Goal: Information Seeking & Learning: Learn about a topic

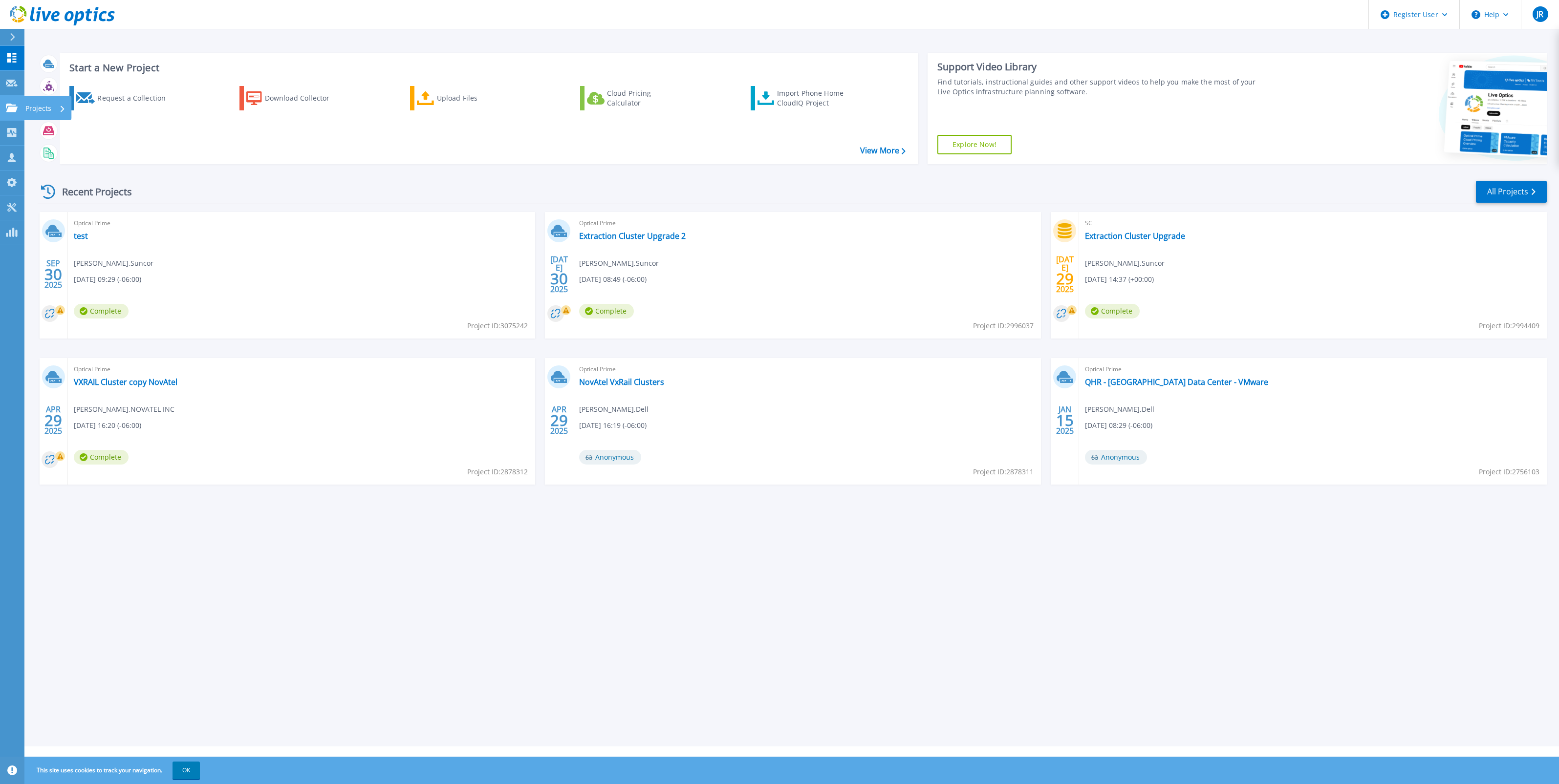
click at [15, 102] on link "Projects Projects" at bounding box center [12, 108] width 24 height 25
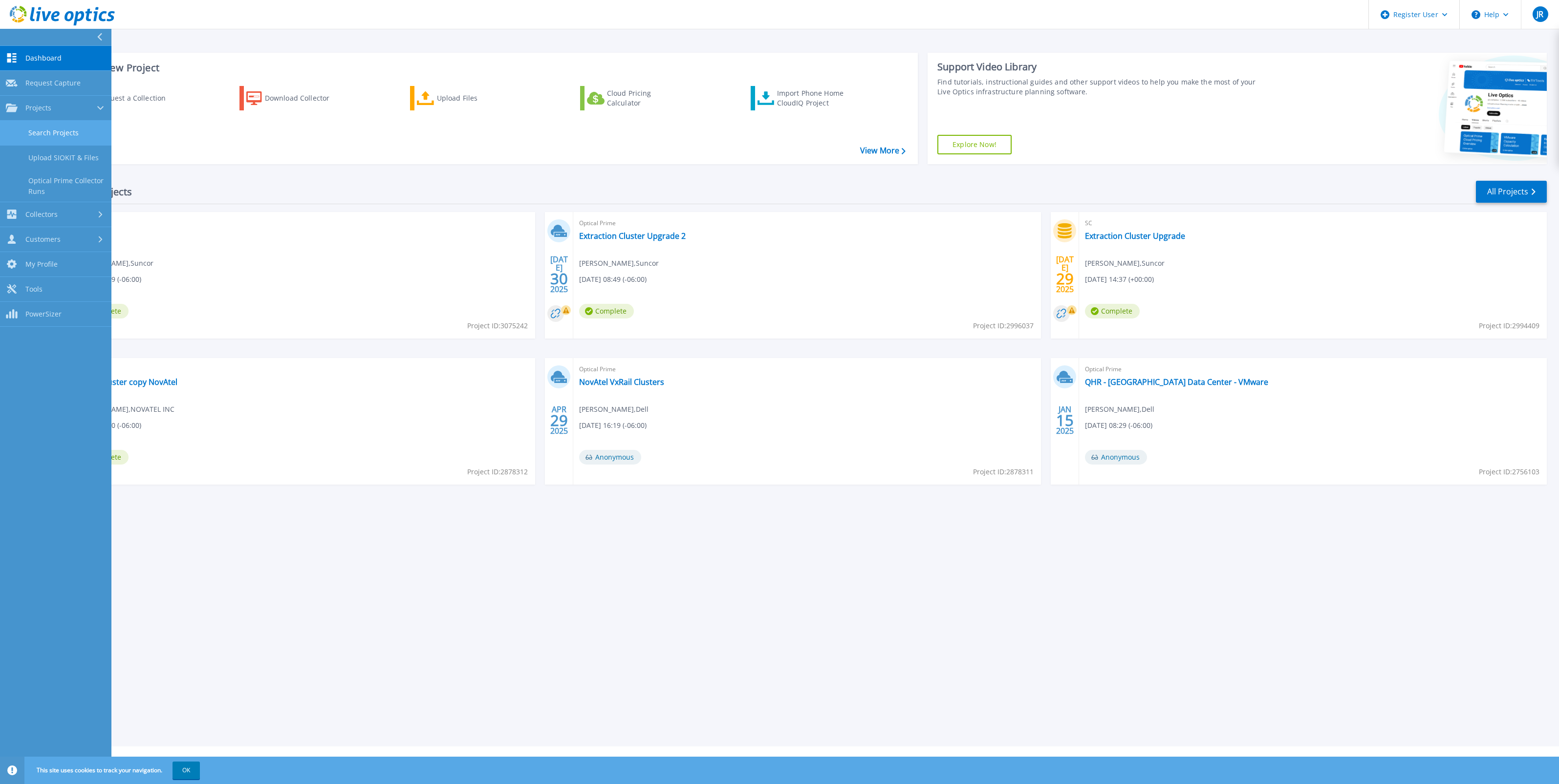
click at [71, 140] on link "Search Projects" at bounding box center [56, 132] width 111 height 25
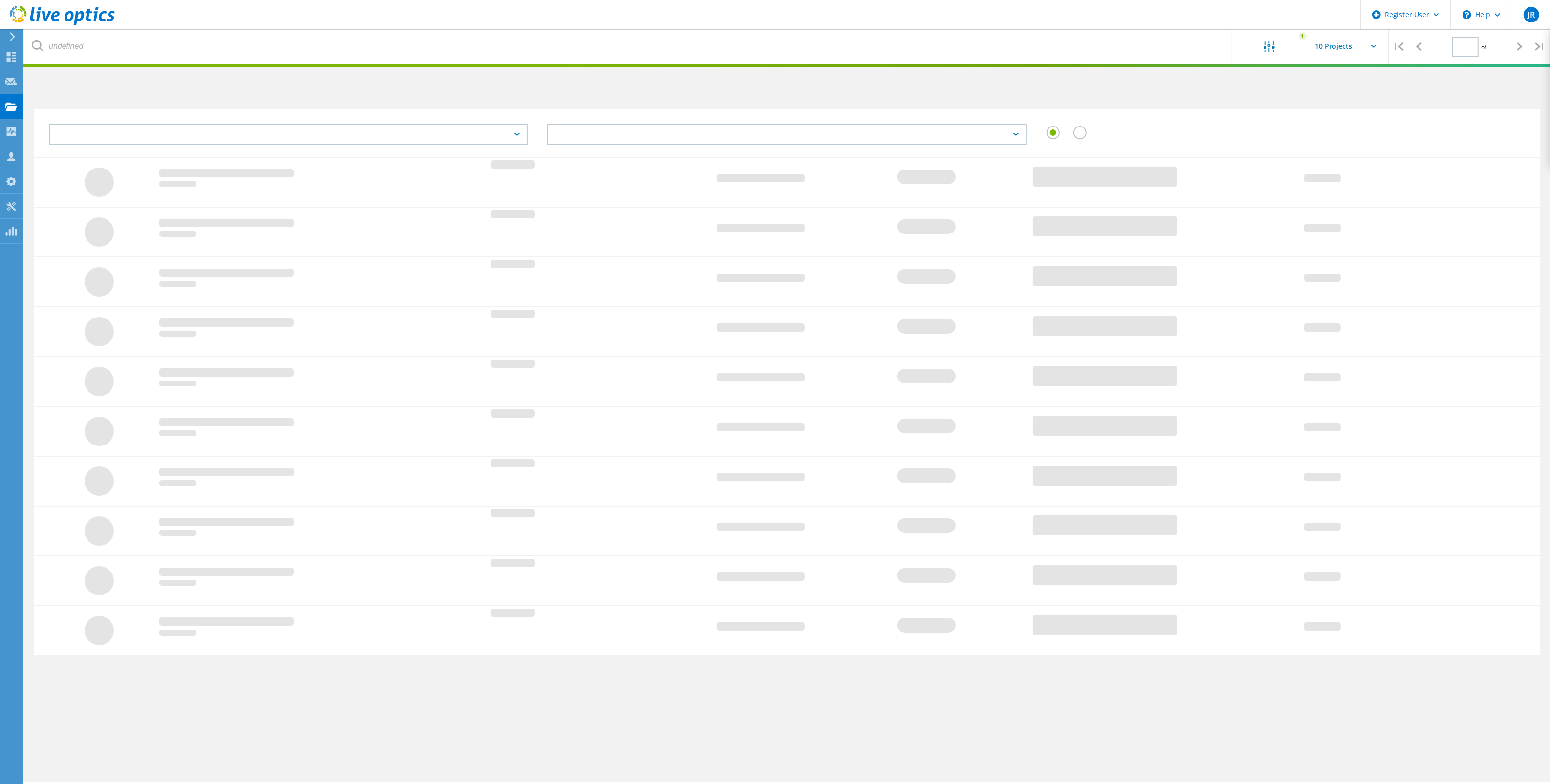
type input "1"
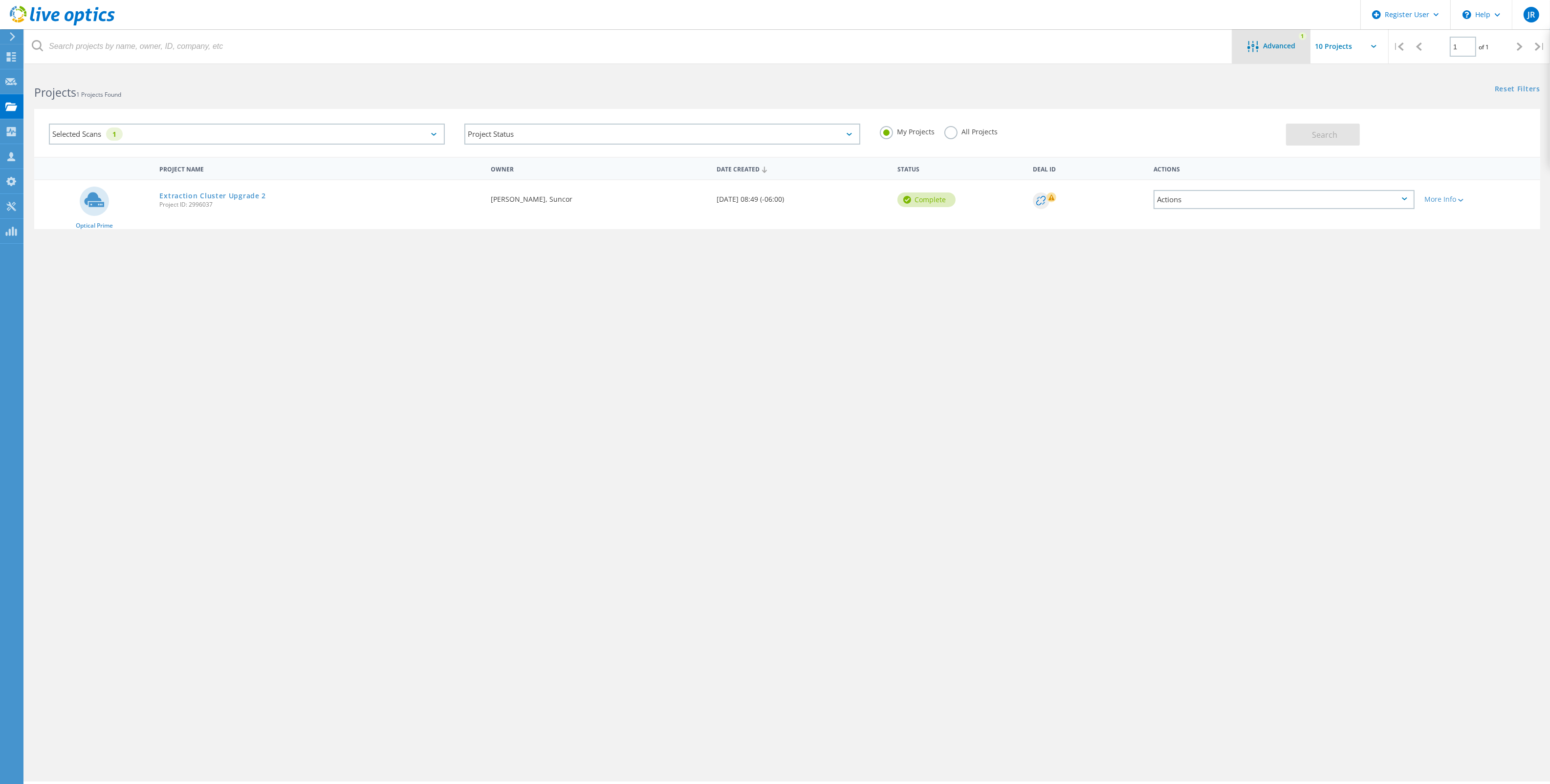
click at [1284, 47] on span "Advanced" at bounding box center [1279, 45] width 32 height 7
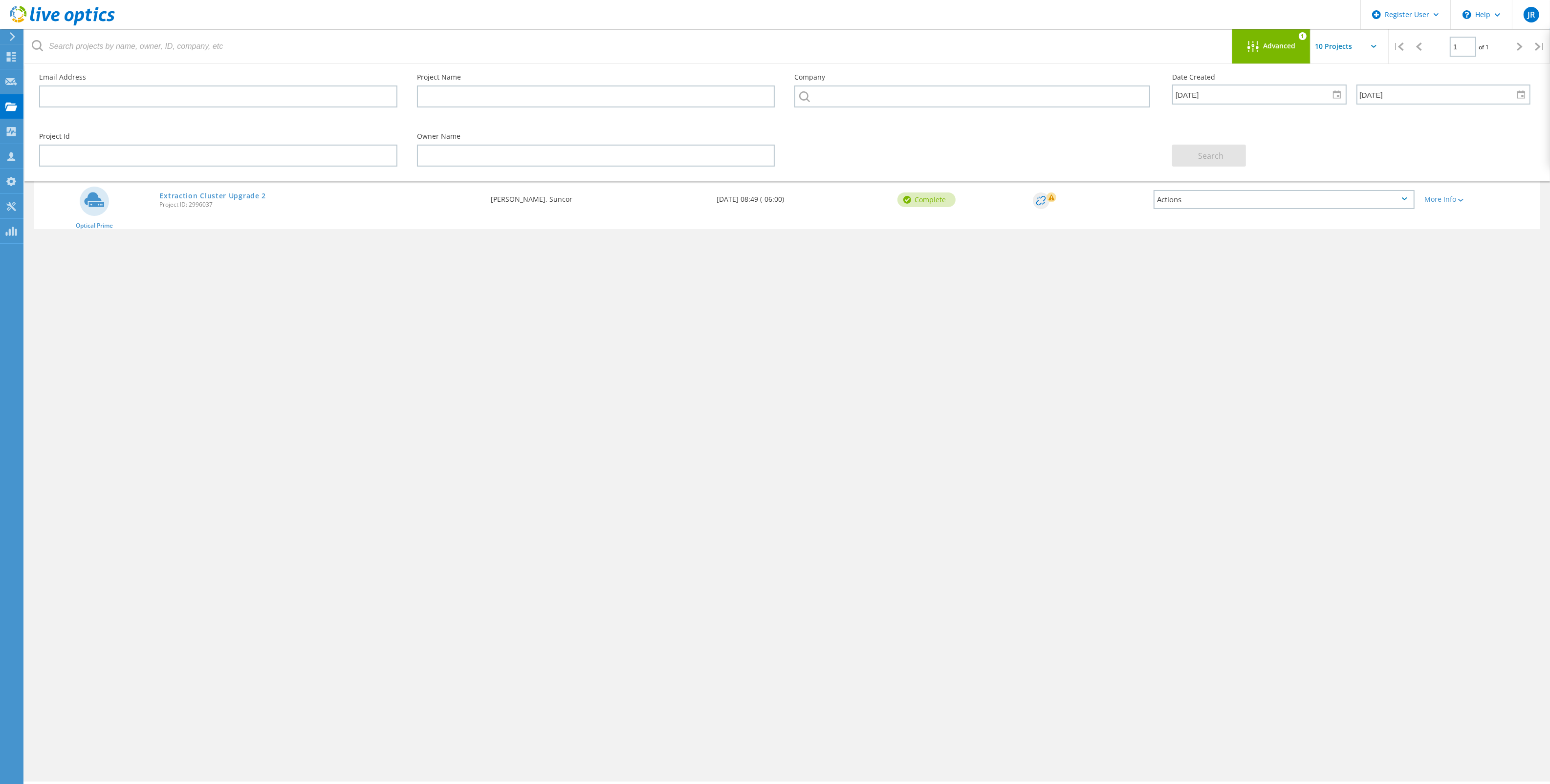
click at [1073, 264] on div "Project Name Owner Date Created Status Deal Id Actions Optical Prime Extraction…" at bounding box center [787, 284] width 1506 height 254
click at [1121, 224] on div "Optical Prime Extraction Cluster Upgrade 2 Project ID: 2996037 Requested By Sha…" at bounding box center [787, 204] width 1506 height 49
click at [1240, 50] on div "Advanced" at bounding box center [1271, 47] width 78 height 12
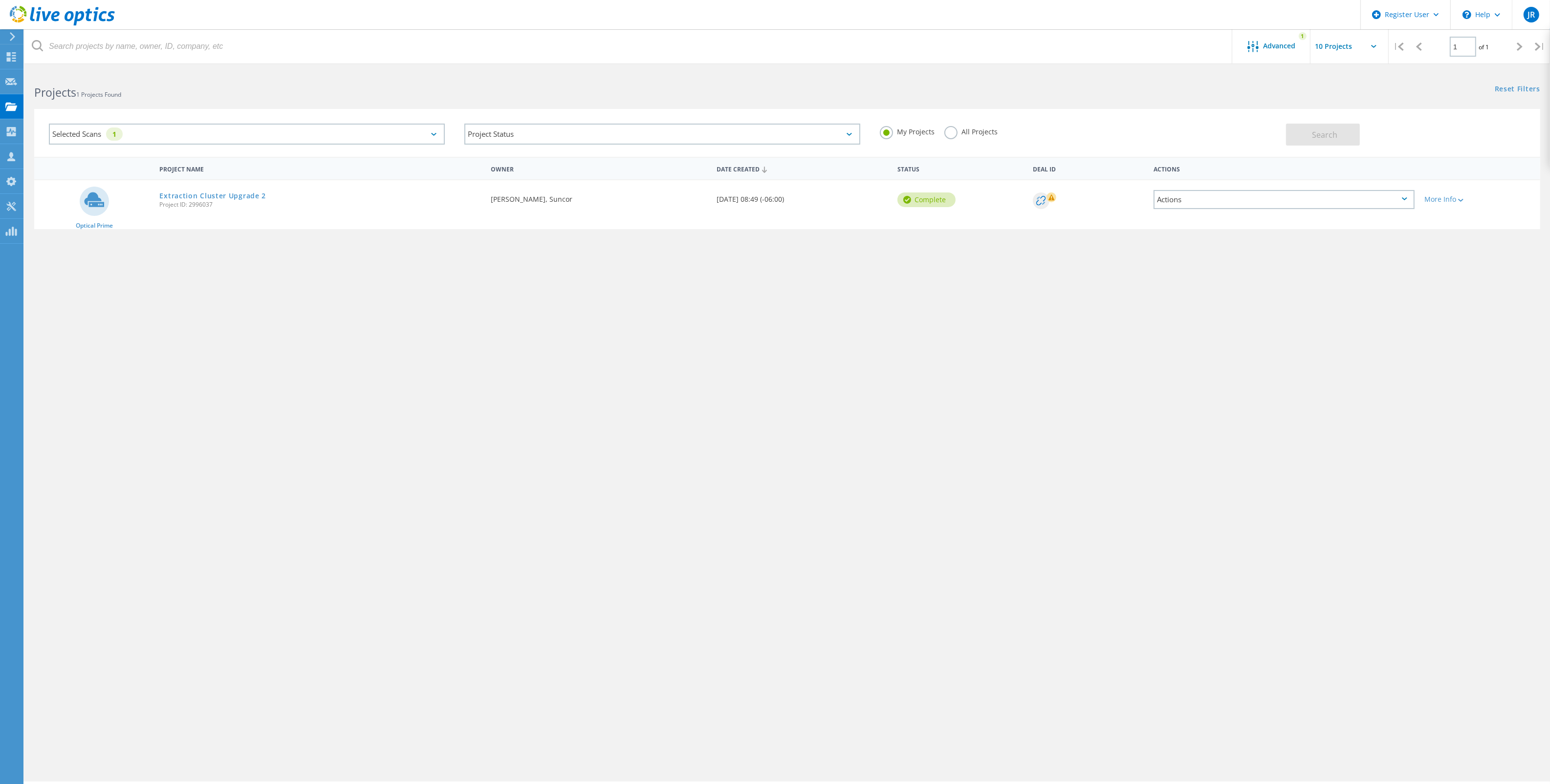
click at [992, 137] on div "All Projects" at bounding box center [971, 132] width 53 height 14
click at [982, 133] on label "All Projects" at bounding box center [971, 130] width 53 height 9
click at [0, 0] on input "All Projects" at bounding box center [0, 0] width 0 height 0
click at [436, 133] on icon at bounding box center [433, 134] width 5 height 3
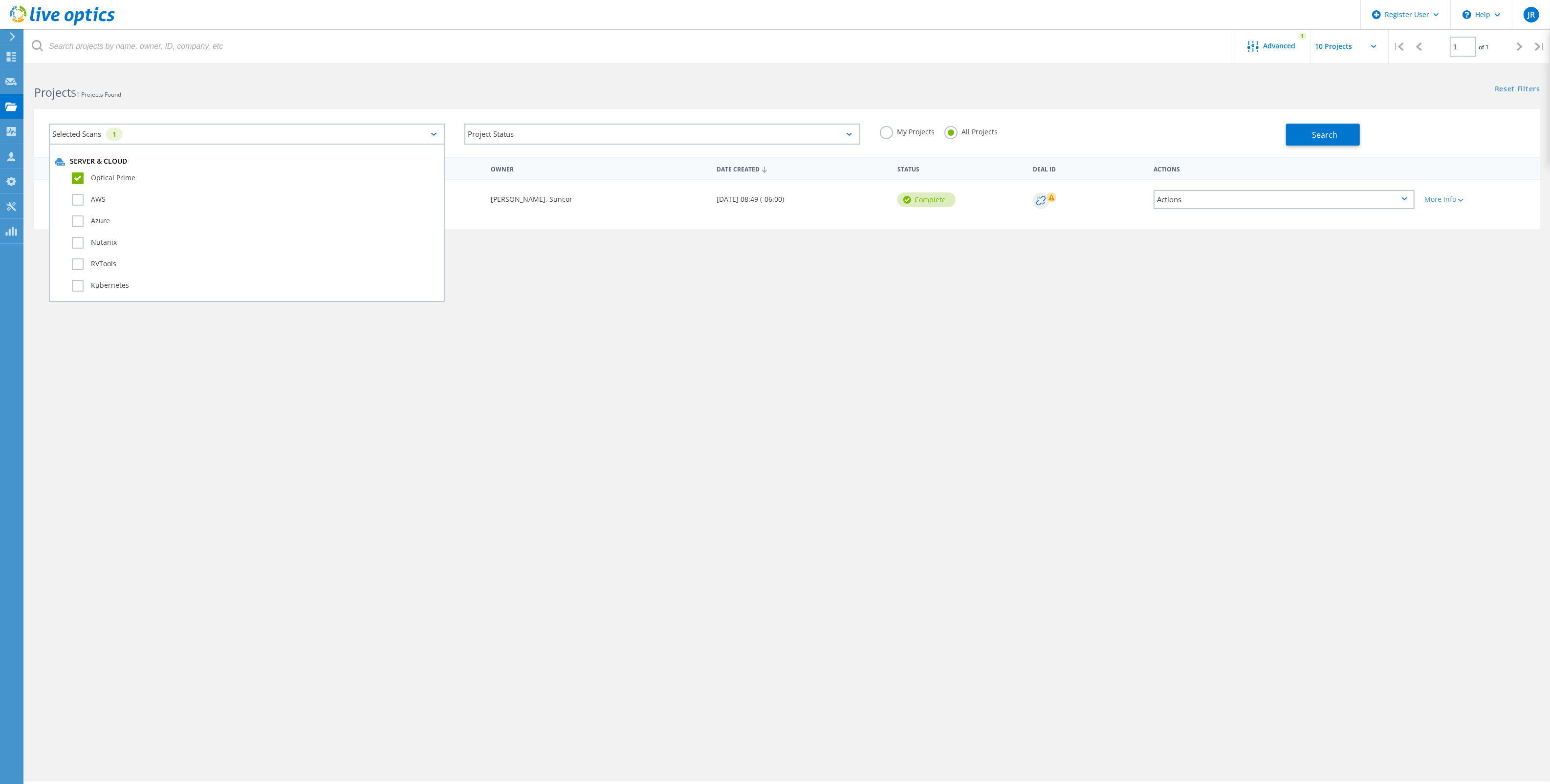
click at [430, 134] on div "Selected Scans 1" at bounding box center [247, 134] width 396 height 21
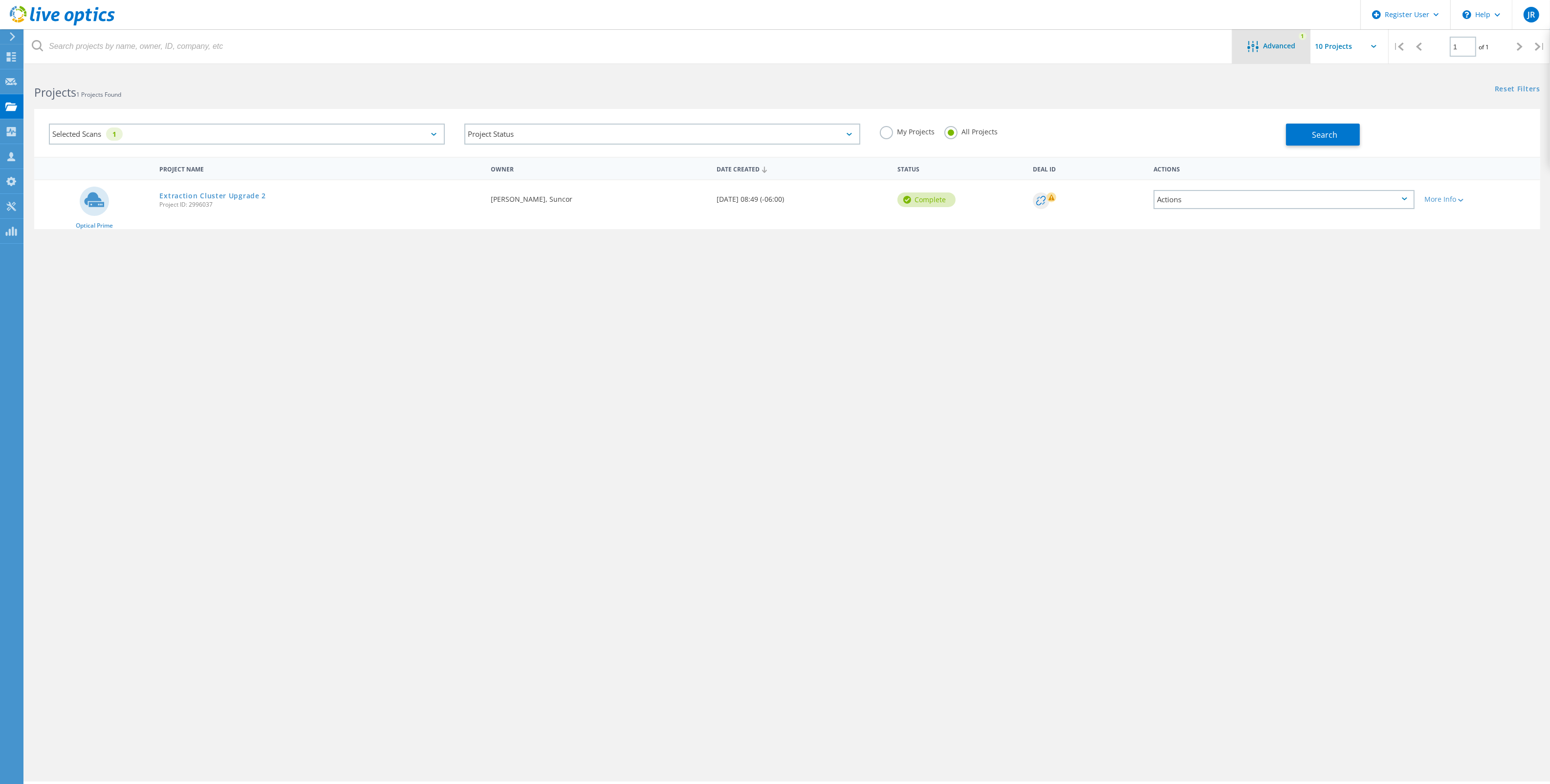
click at [1240, 49] on div "Advanced" at bounding box center [1271, 47] width 78 height 12
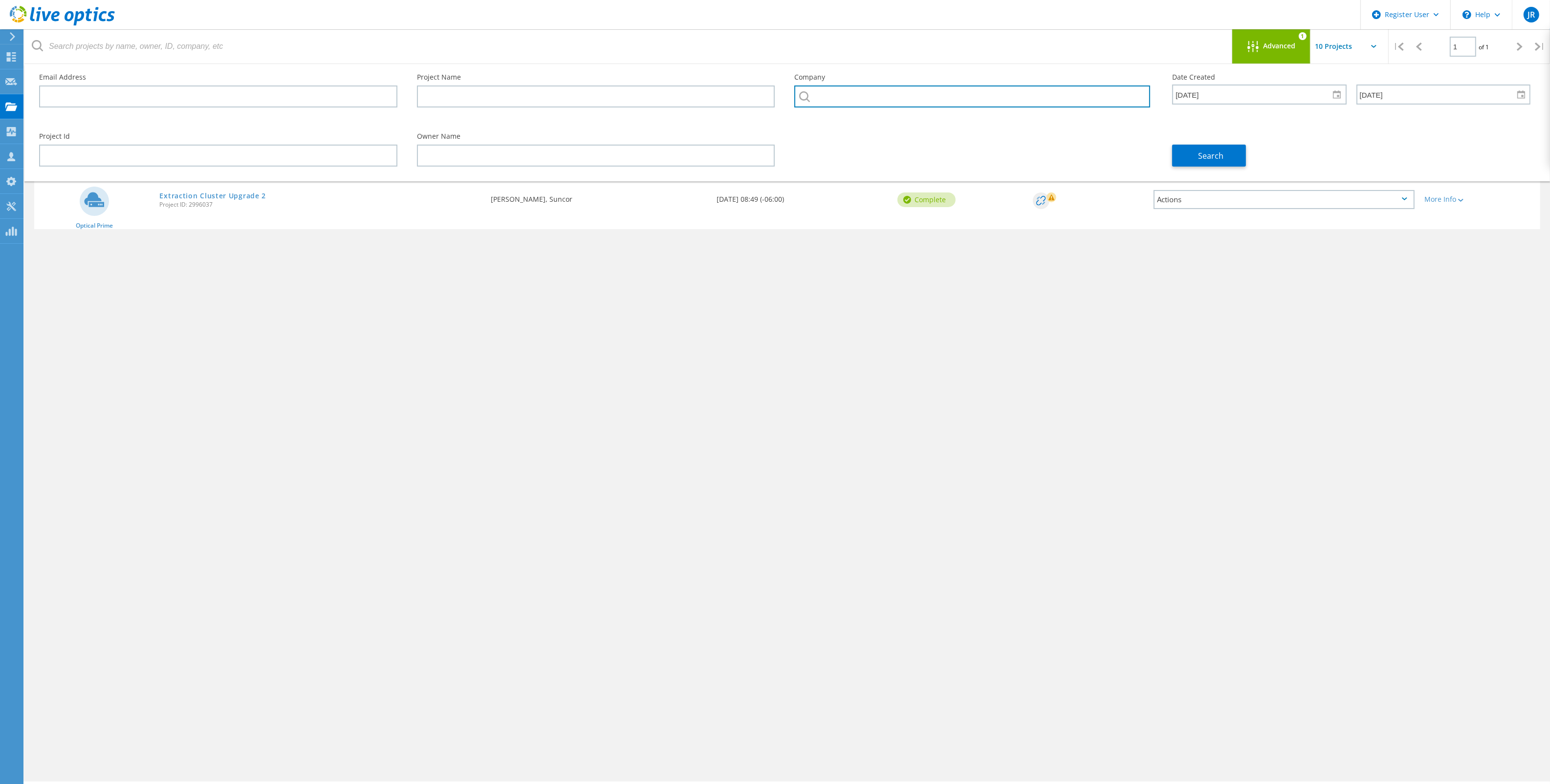
click at [827, 94] on input "text" at bounding box center [972, 96] width 356 height 22
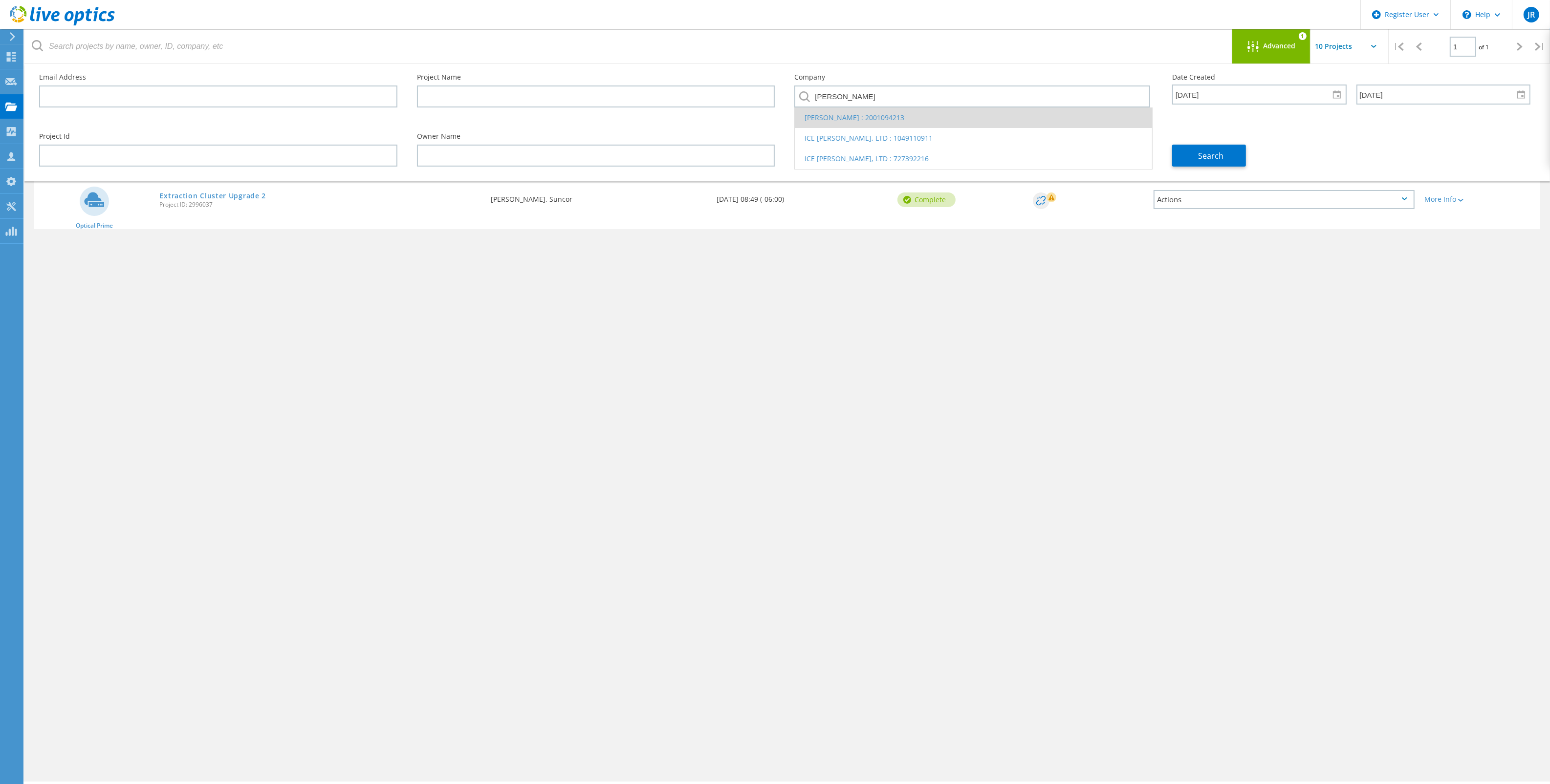
click at [850, 120] on li "ICE MILLER : 2001094213" at bounding box center [973, 118] width 357 height 21
type input "ICE MILLER : 2001094213"
click at [1344, 95] on div at bounding box center [1337, 94] width 16 height 17
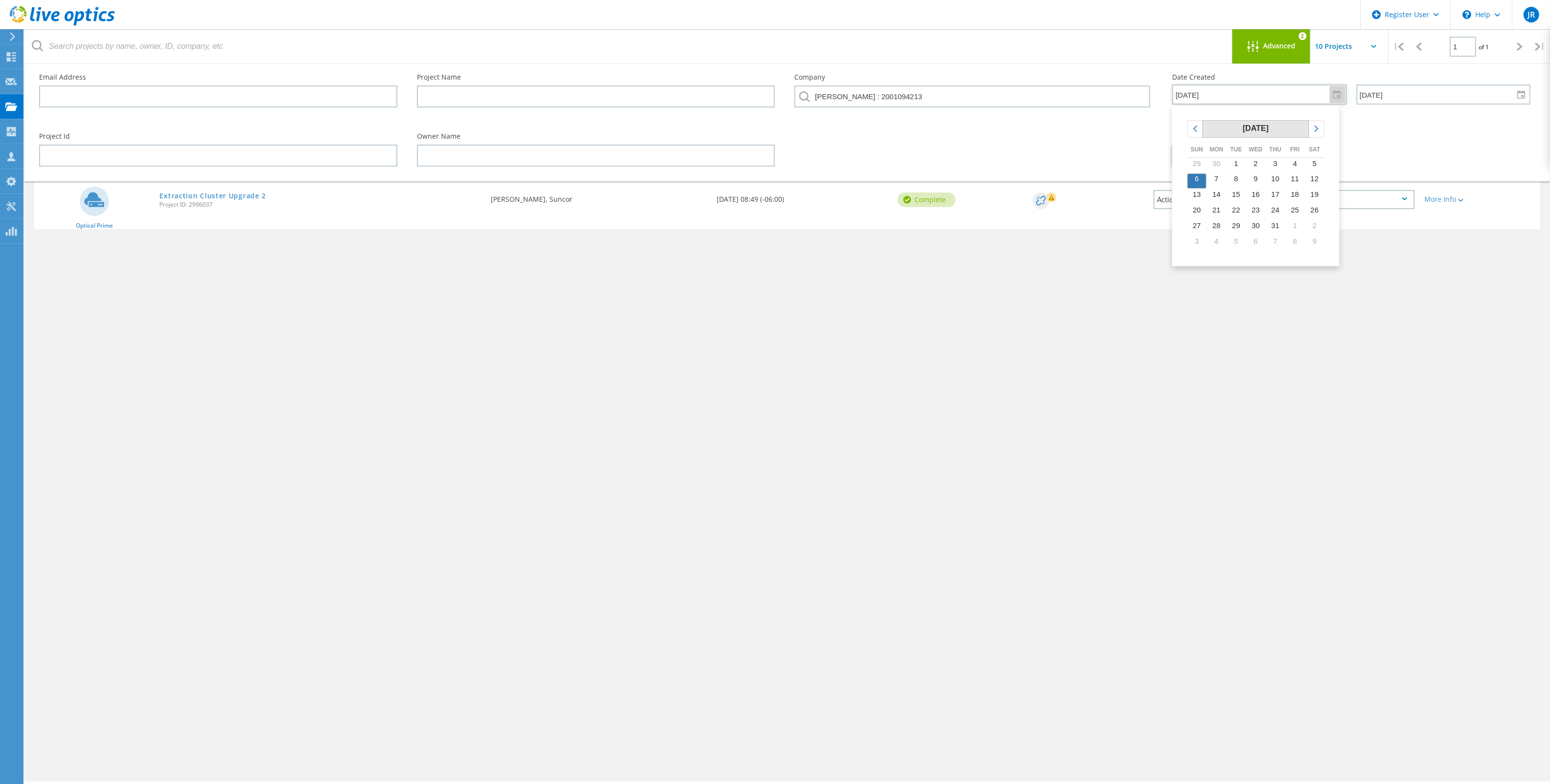
click at [1227, 132] on div "July 2025" at bounding box center [1255, 128] width 105 height 16
click at [1200, 154] on span "Jan" at bounding box center [1204, 151] width 11 height 8
click at [1259, 166] on td "1" at bounding box center [1255, 166] width 19 height 16
type input "1/1/2025"
click at [1212, 155] on span "Search" at bounding box center [1211, 156] width 25 height 11
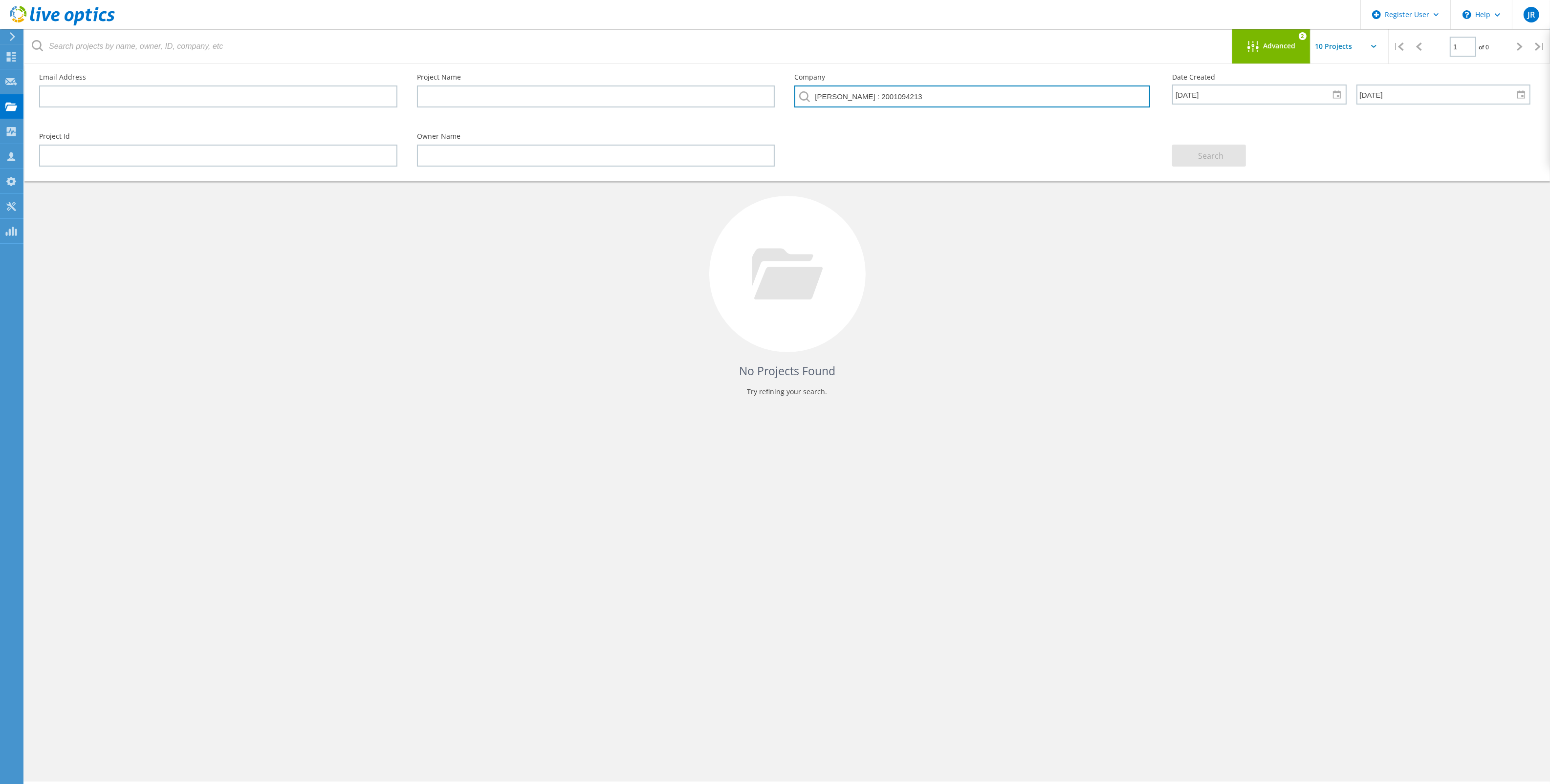
click at [1073, 94] on input "ICE MILLER : 2001094213" at bounding box center [972, 96] width 356 height 22
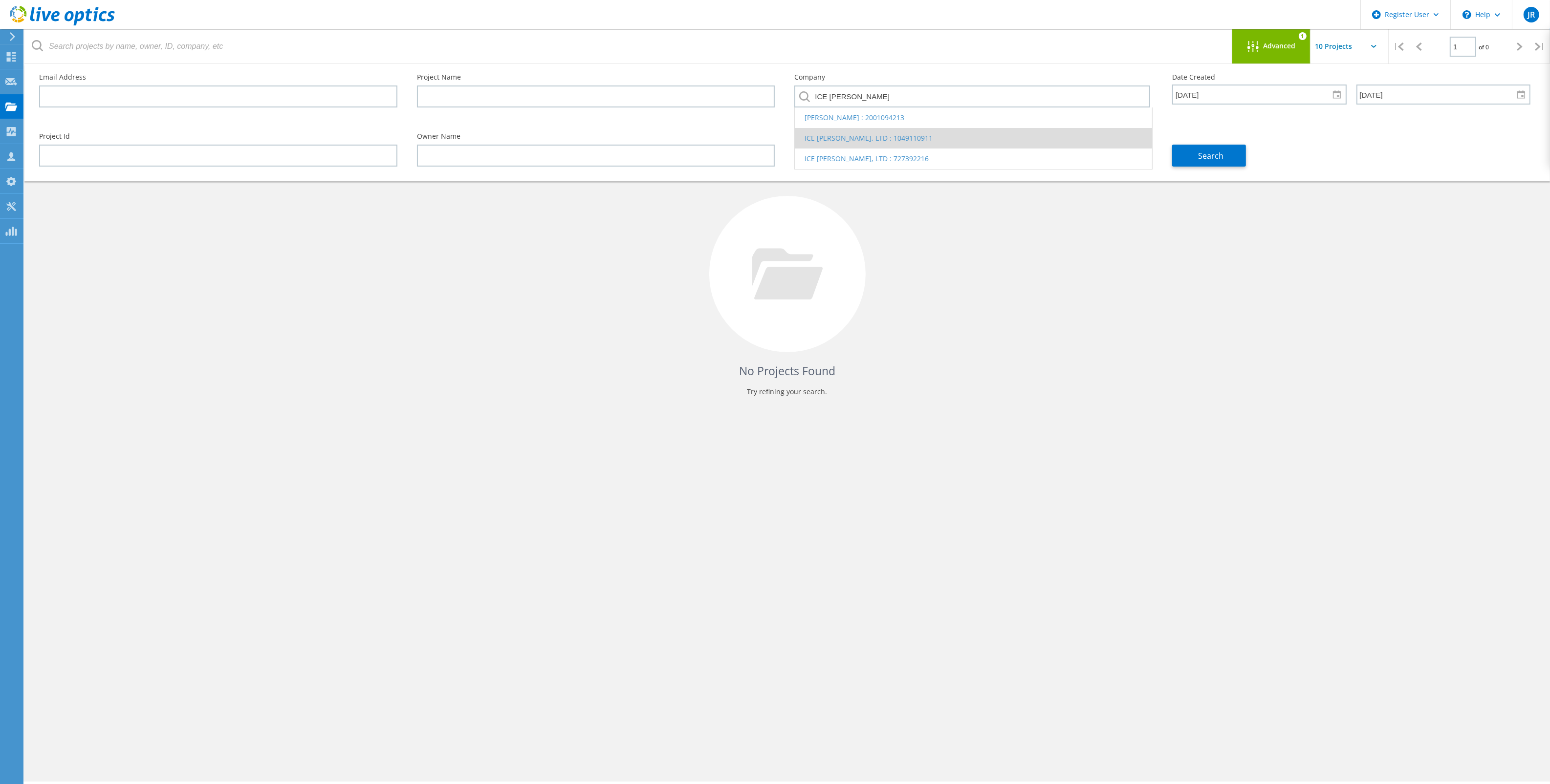
click at [954, 136] on li "ICE MILLER, LTD : 1049110911" at bounding box center [973, 139] width 357 height 21
type input "ICE MILLER, LTD : 1049110911"
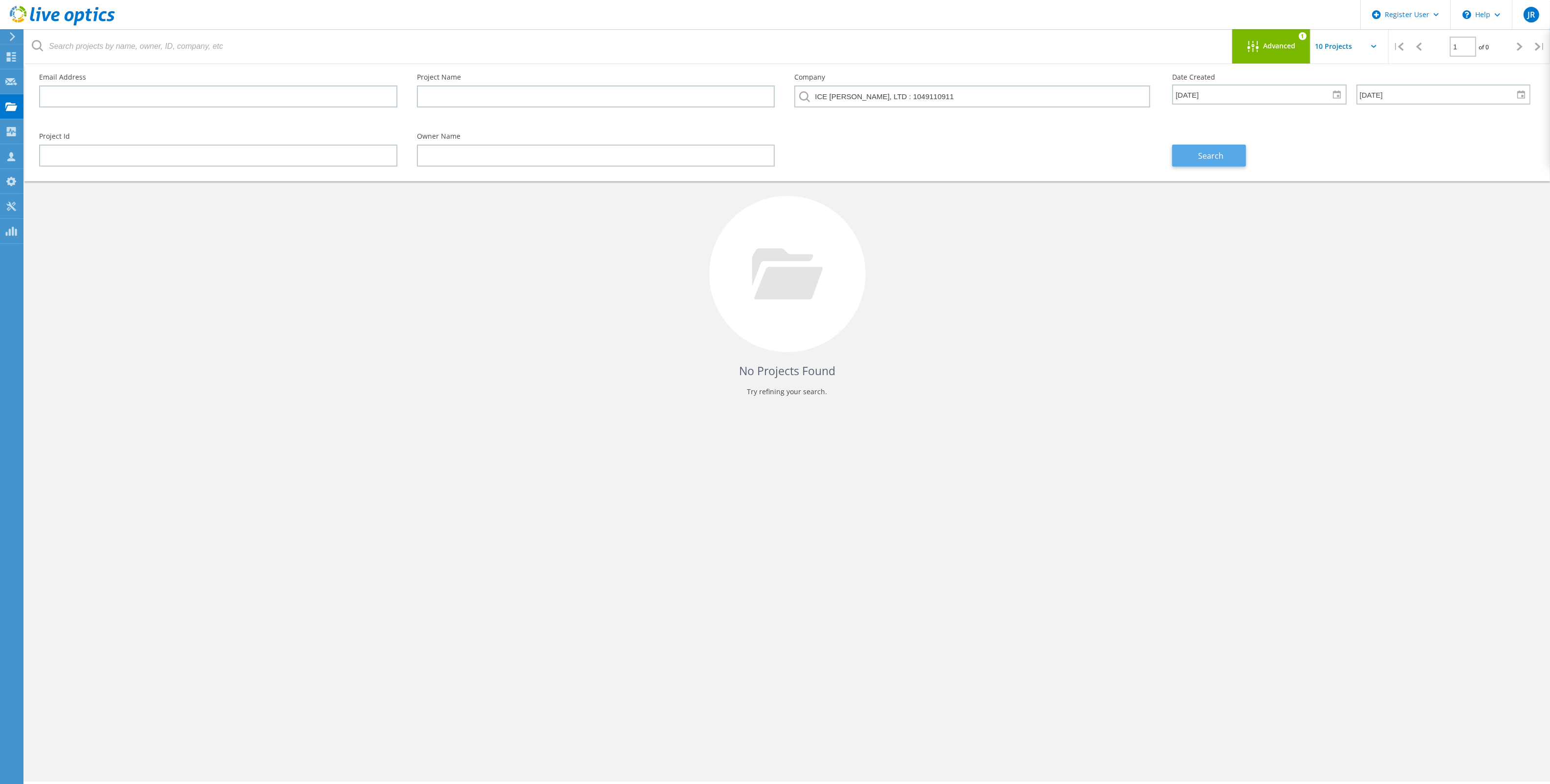
click at [1211, 155] on span "Search" at bounding box center [1211, 156] width 25 height 11
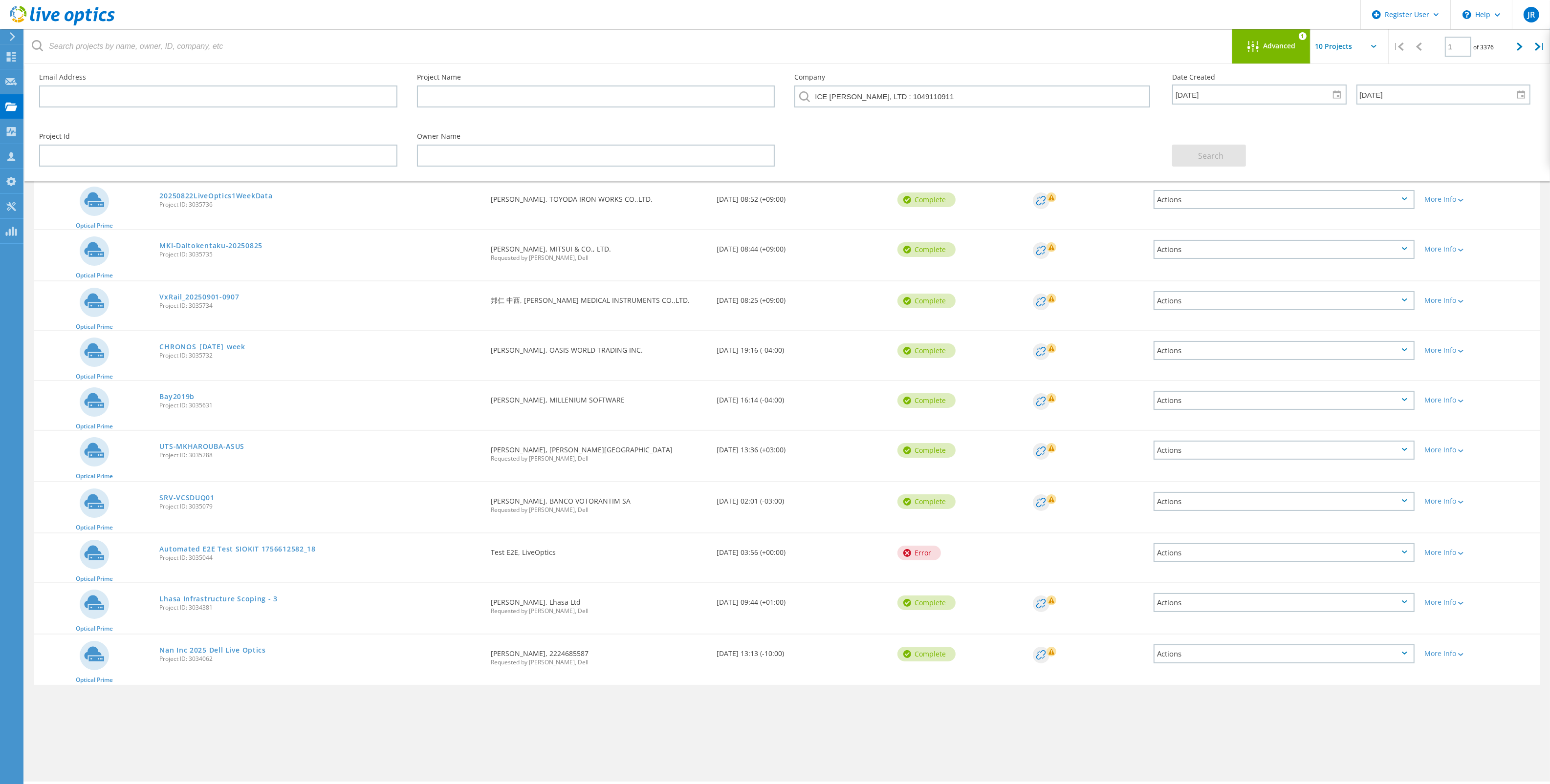
click at [1323, 114] on div "Date Created 1/1/2025 Sun Mon Tue Wed Thu Fri Sat 29 30 31 1 2 3 4 5 6 7 8 9 10…" at bounding box center [1351, 89] width 378 height 50
click at [984, 91] on input "ICE MILLER, LTD : 1049110911" at bounding box center [972, 96] width 356 height 22
drag, startPoint x: 989, startPoint y: 91, endPoint x: 800, endPoint y: 92, distance: 189.0
click at [800, 92] on div "ICE MILLER, LTD : 1049110911" at bounding box center [973, 99] width 358 height 28
click at [1200, 152] on span "Search" at bounding box center [1211, 156] width 25 height 11
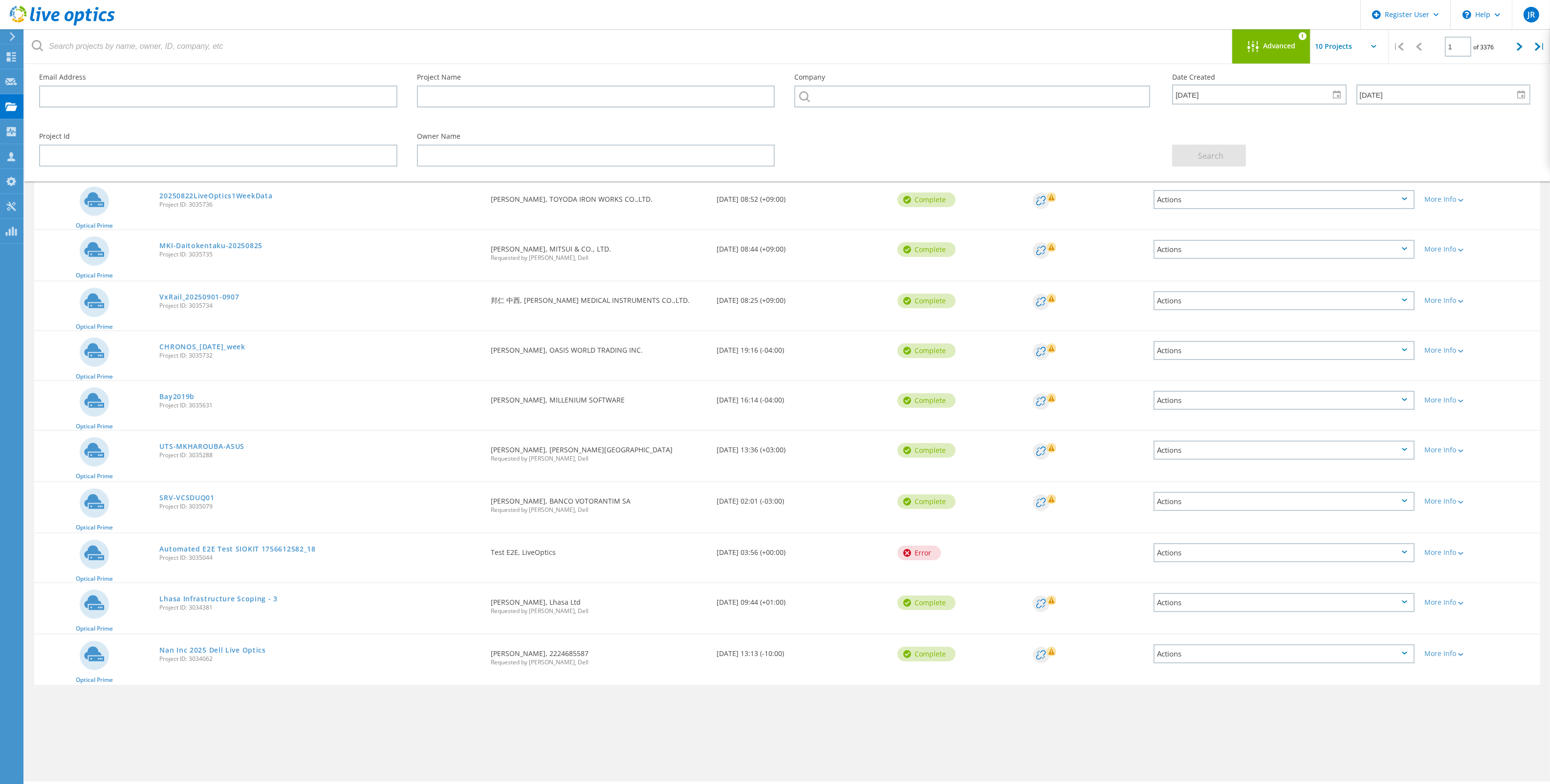
click at [1272, 52] on div "Advanced" at bounding box center [1271, 47] width 78 height 12
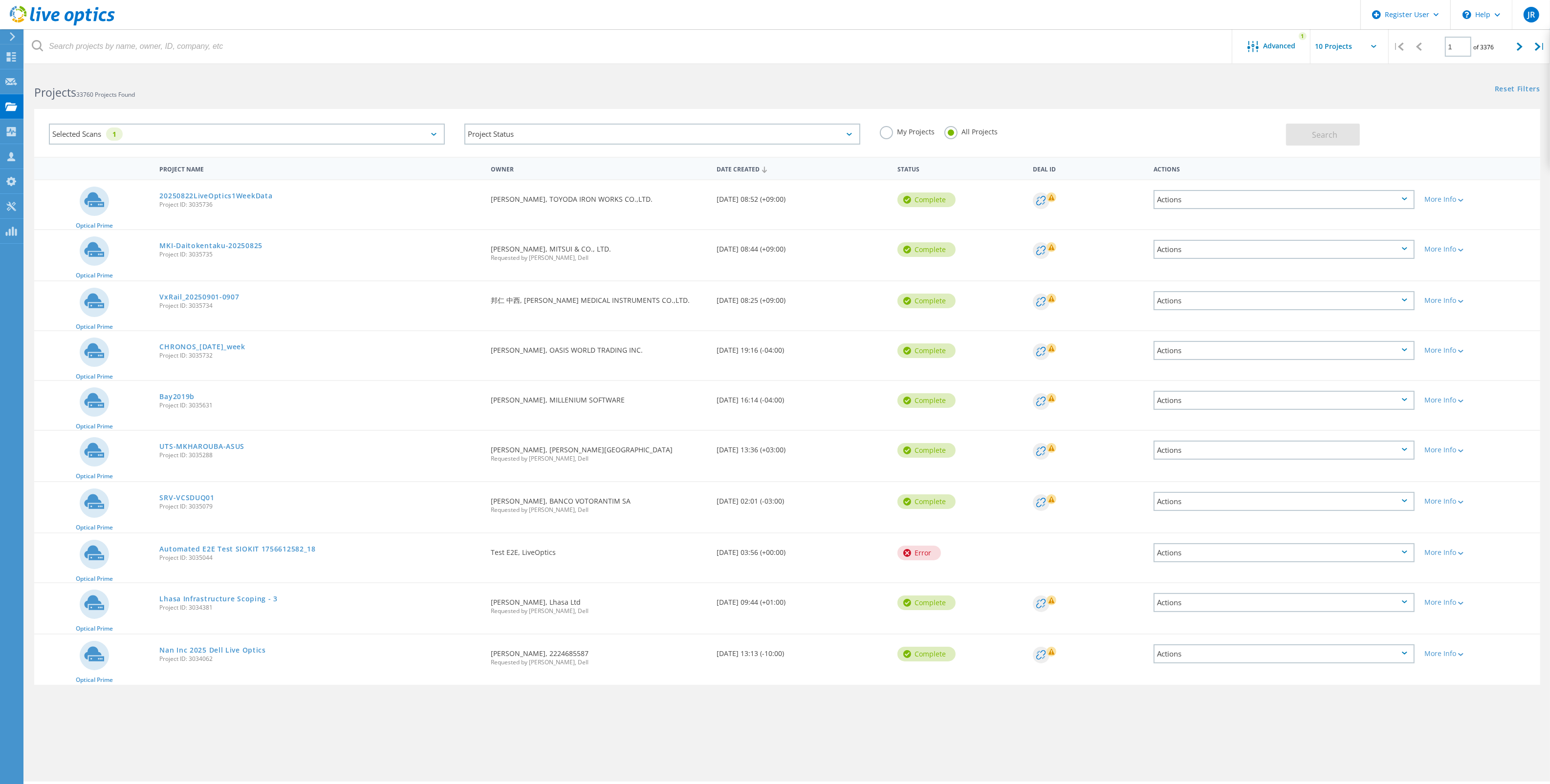
click at [325, 137] on div "Selected Scans 1" at bounding box center [247, 134] width 396 height 21
click at [123, 177] on label "Optical Prime" at bounding box center [255, 178] width 367 height 11
click at [0, 0] on input "Optical Prime" at bounding box center [0, 0] width 0 height 0
click at [123, 177] on label "Optical Prime" at bounding box center [255, 178] width 367 height 11
click at [0, 0] on input "Optical Prime" at bounding box center [0, 0] width 0 height 0
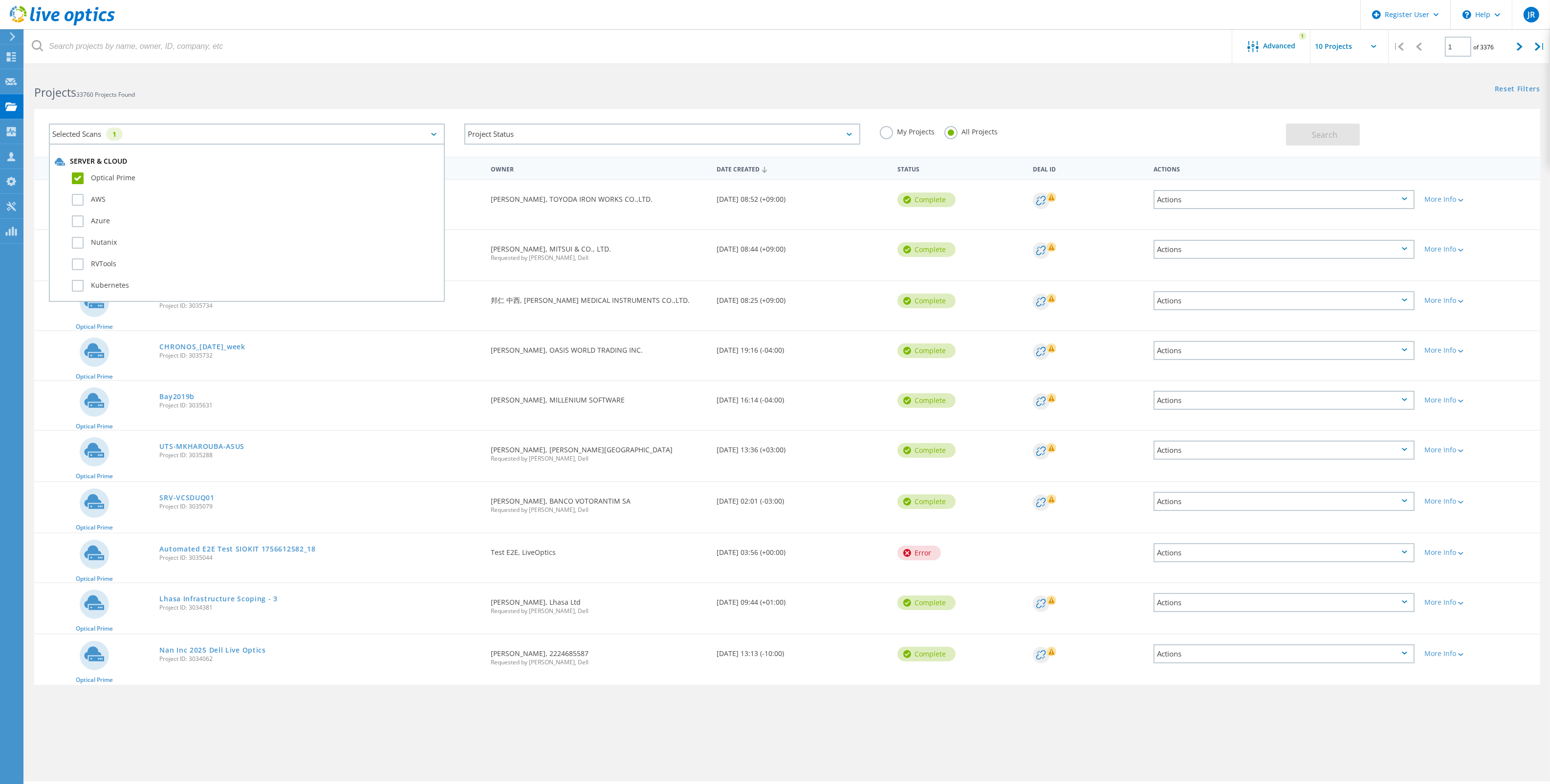
drag, startPoint x: 1397, startPoint y: 160, endPoint x: 1314, endPoint y: 160, distance: 83.0
click at [1396, 160] on div "Actions" at bounding box center [1284, 168] width 271 height 18
drag, startPoint x: 1059, startPoint y: 131, endPoint x: 1144, endPoint y: 103, distance: 89.5
click at [1062, 130] on div "My Projects All Projects" at bounding box center [1077, 132] width 415 height 36
click at [1271, 50] on span "Advanced" at bounding box center [1279, 45] width 32 height 7
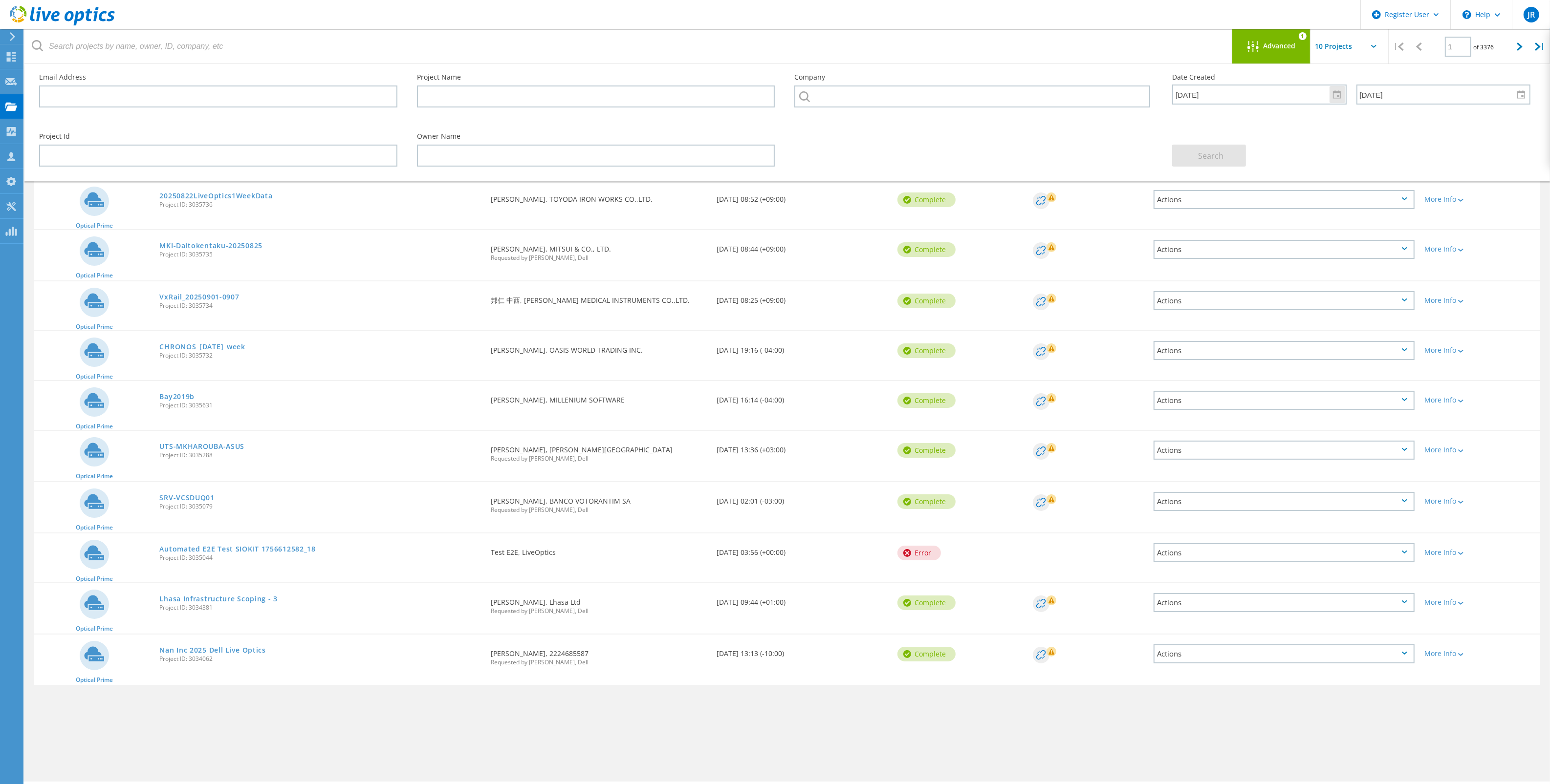
click at [1335, 93] on div at bounding box center [1337, 94] width 16 height 17
click at [1246, 136] on div "January 2025" at bounding box center [1255, 128] width 105 height 16
click at [1299, 189] on td "Aug" at bounding box center [1307, 198] width 34 height 35
click at [1294, 162] on span "1" at bounding box center [1295, 163] width 4 height 8
type input "8/1/2025"
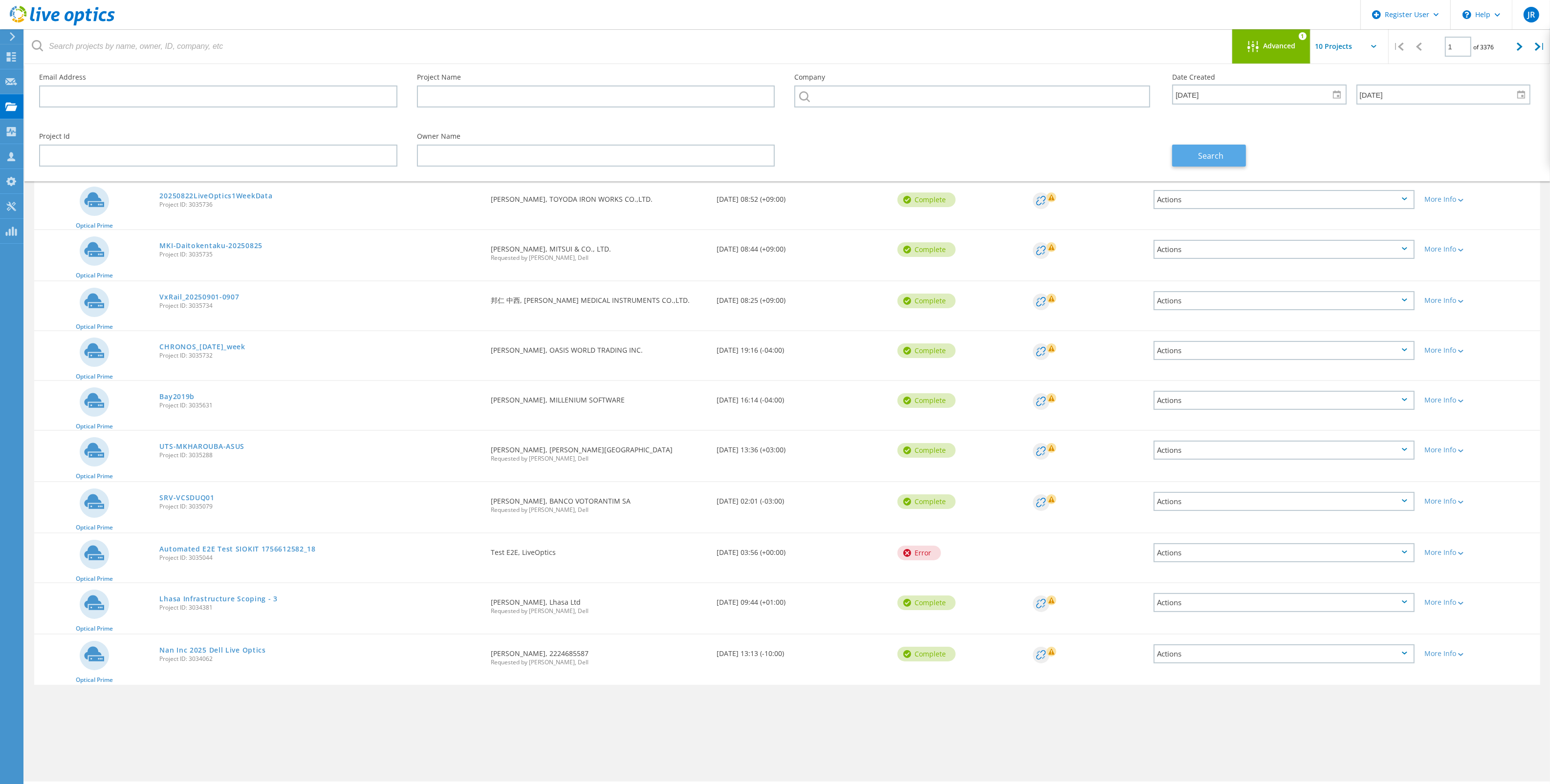
click at [1215, 154] on span "Search" at bounding box center [1211, 156] width 25 height 11
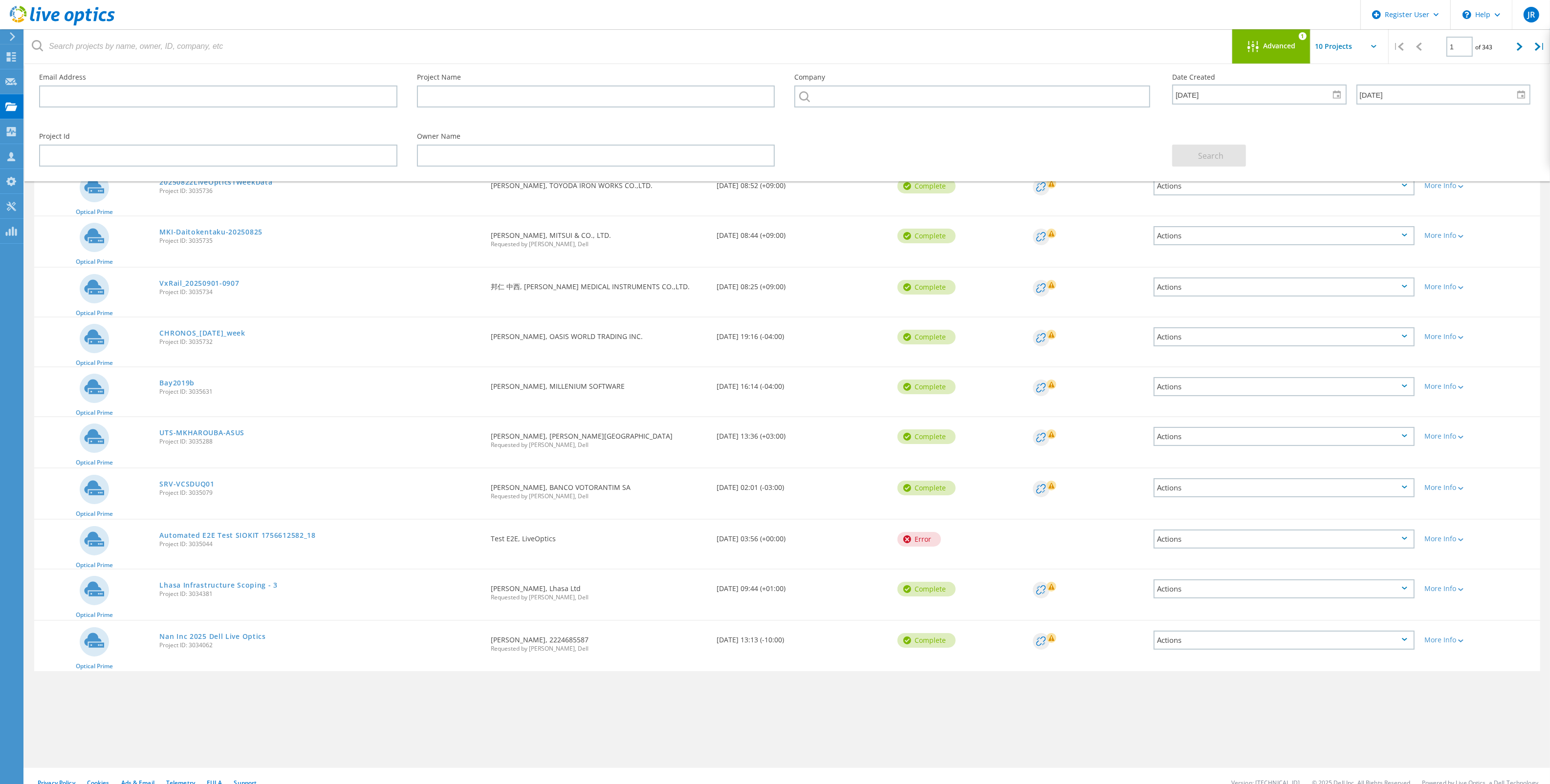
scroll to position [27, 0]
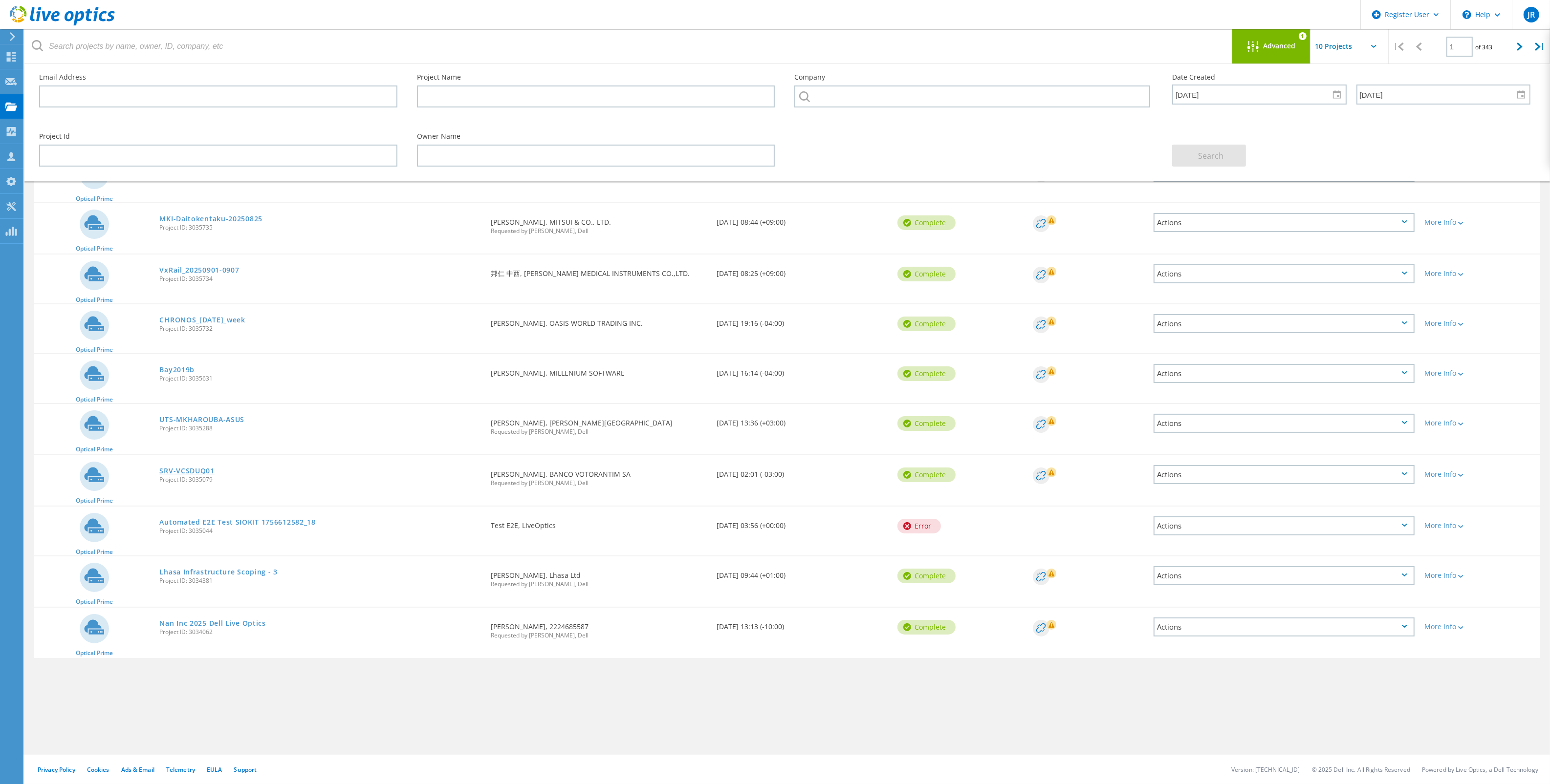
click at [179, 468] on link "SRV-VCSDUQ01" at bounding box center [186, 471] width 54 height 7
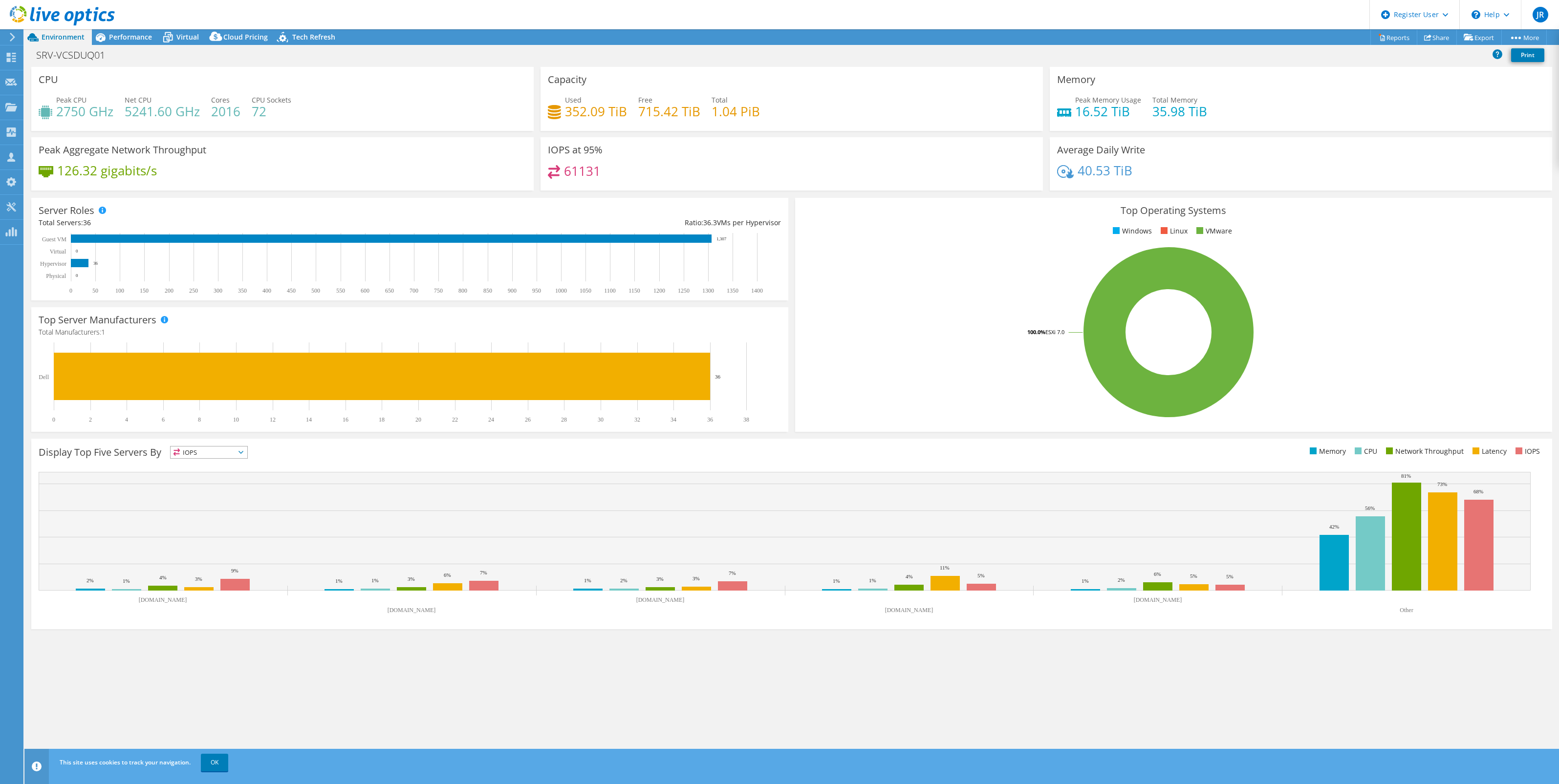
click at [243, 47] on div "SRV-VCSDUQ01 Print" at bounding box center [792, 55] width 1535 height 18
click at [235, 40] on span "Cloud Pricing" at bounding box center [245, 36] width 44 height 9
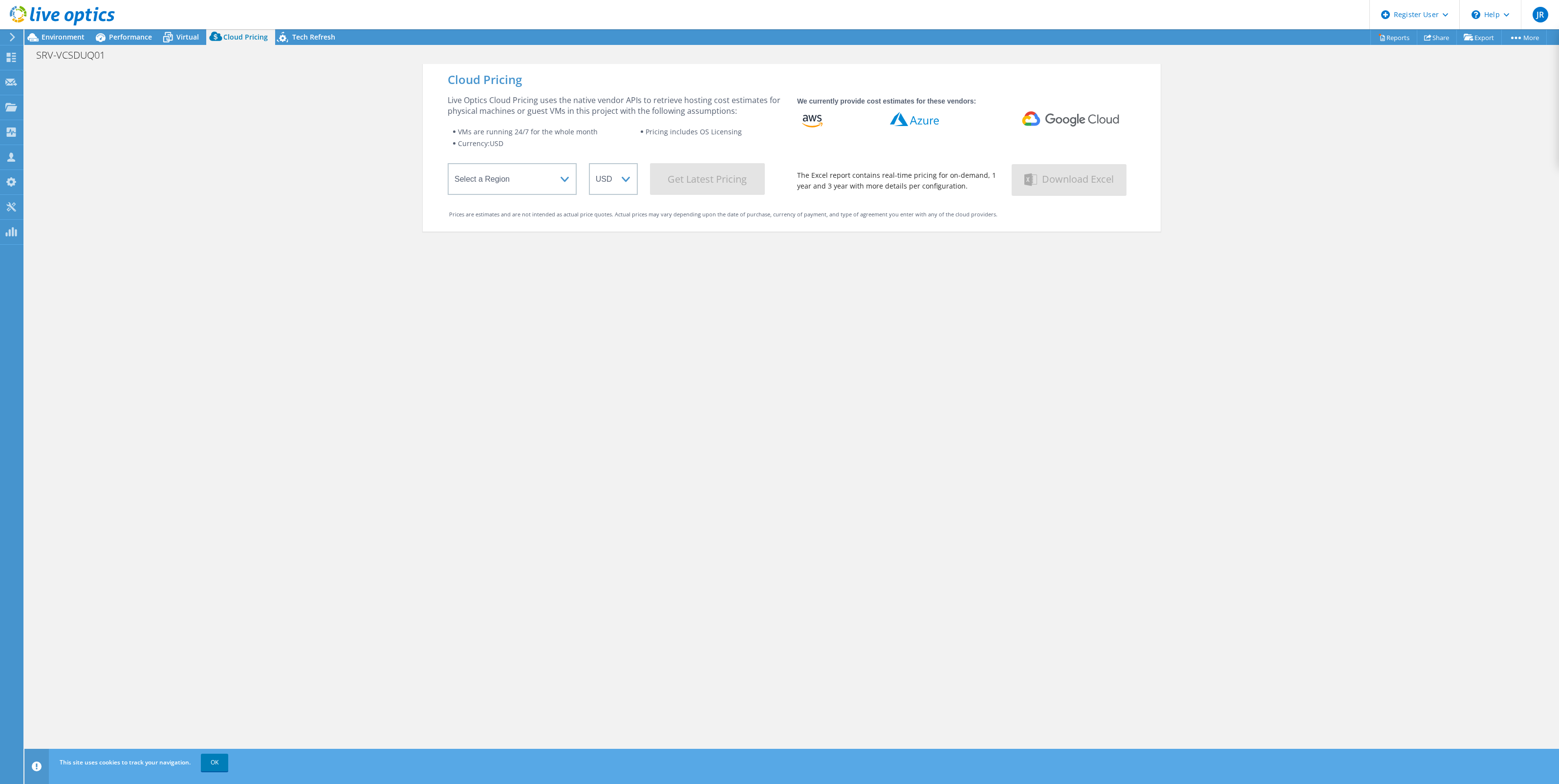
click at [530, 198] on div "Cloud Pricing Live Optics Cloud Pricing uses the native vendor APIs to retrieve…" at bounding box center [792, 148] width 738 height 168
click at [528, 186] on select "Select a Region [GEOGRAPHIC_DATA] ([GEOGRAPHIC_DATA]) [GEOGRAPHIC_DATA] ([GEOGR…" at bounding box center [512, 179] width 129 height 31
select select "EULondon"
click at [448, 165] on select "Select a Region [GEOGRAPHIC_DATA] ([GEOGRAPHIC_DATA]) [GEOGRAPHIC_DATA] ([GEOGR…" at bounding box center [512, 179] width 129 height 31
click at [720, 189] on Latest "Get Latest Pricing" at bounding box center [707, 181] width 115 height 31
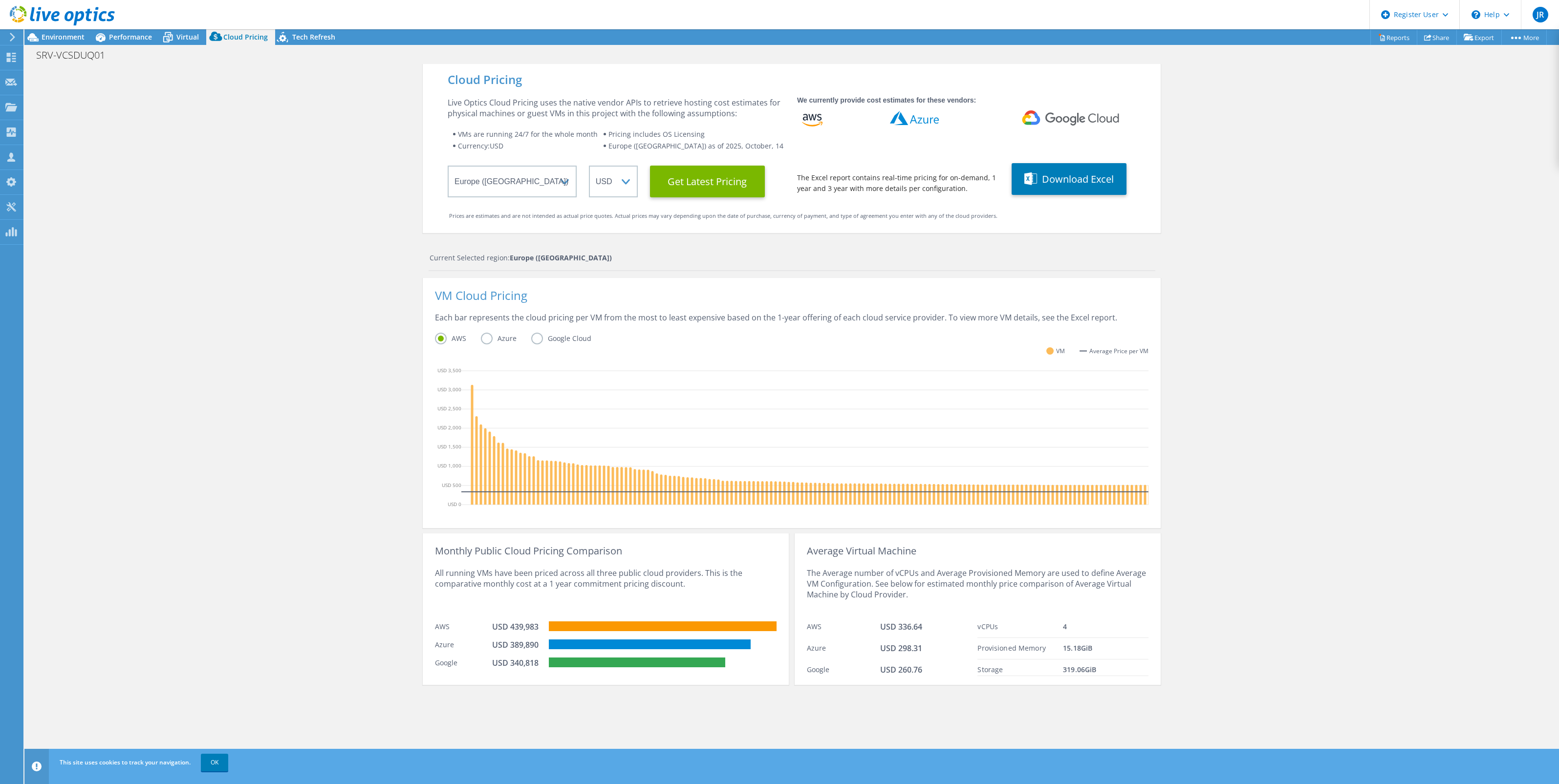
click at [60, 34] on span "Environment" at bounding box center [63, 36] width 43 height 9
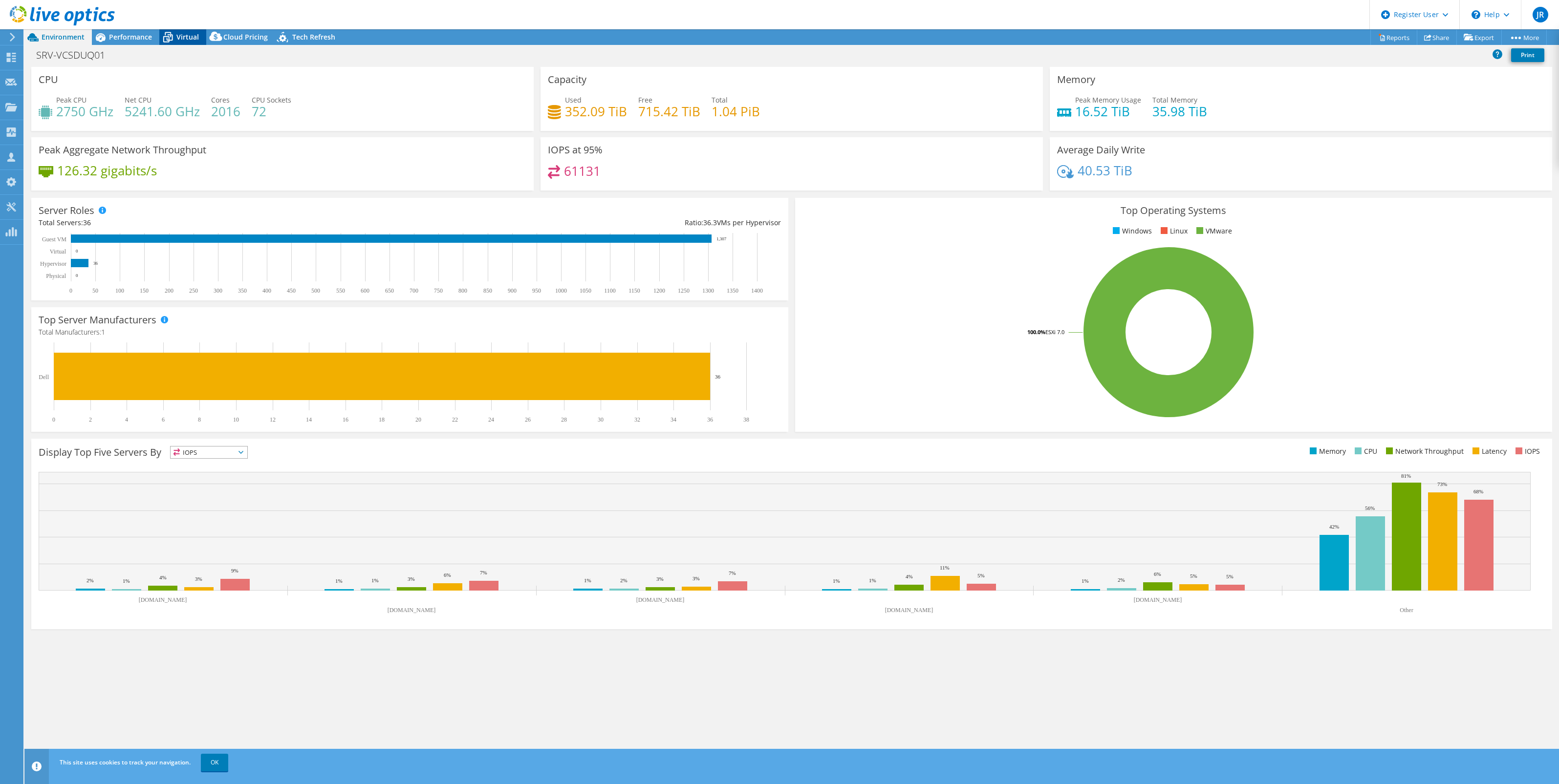
click at [182, 41] on span "Virtual" at bounding box center [188, 36] width 22 height 9
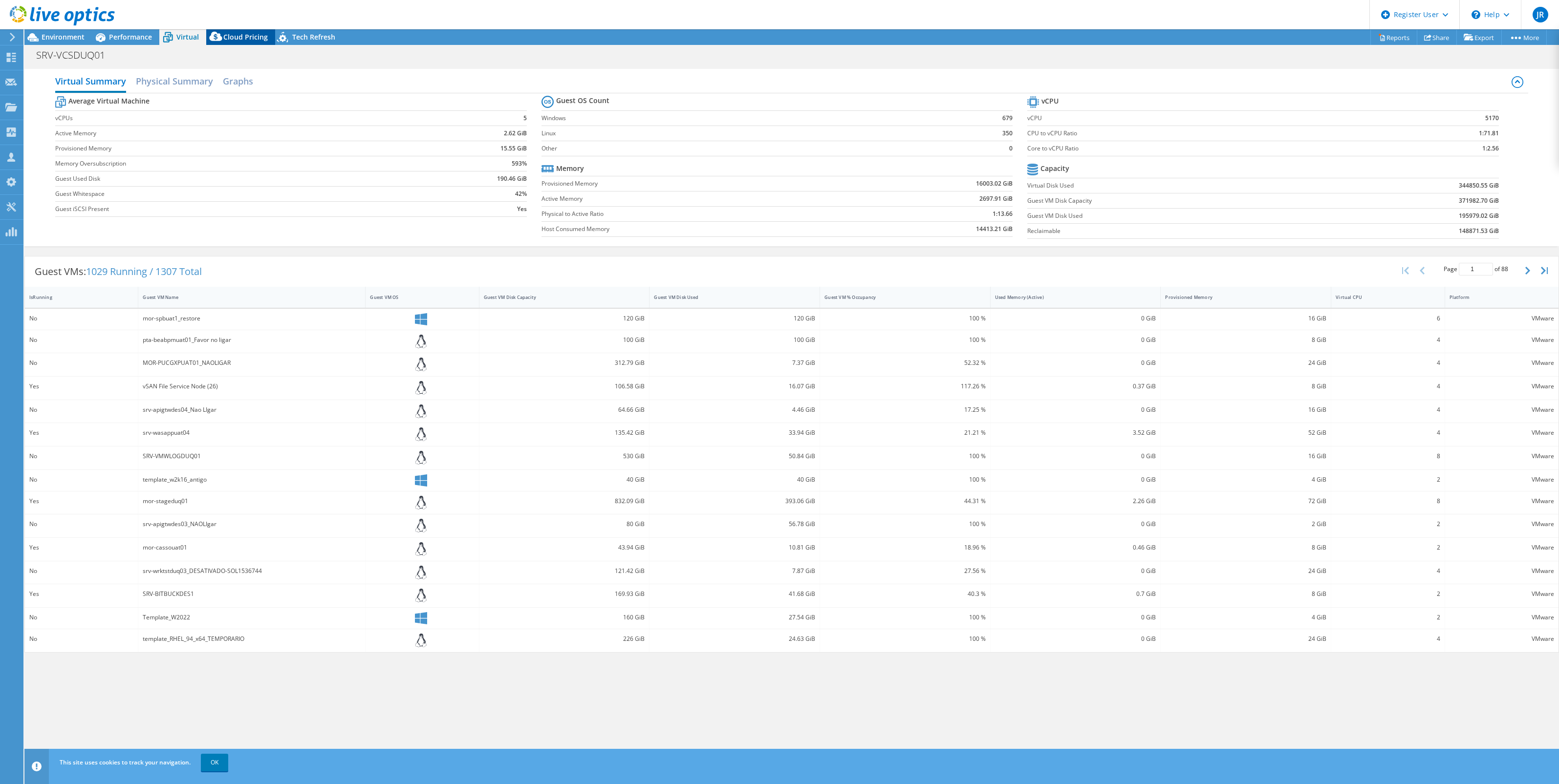
click at [260, 38] on span "Cloud Pricing" at bounding box center [245, 36] width 44 height 9
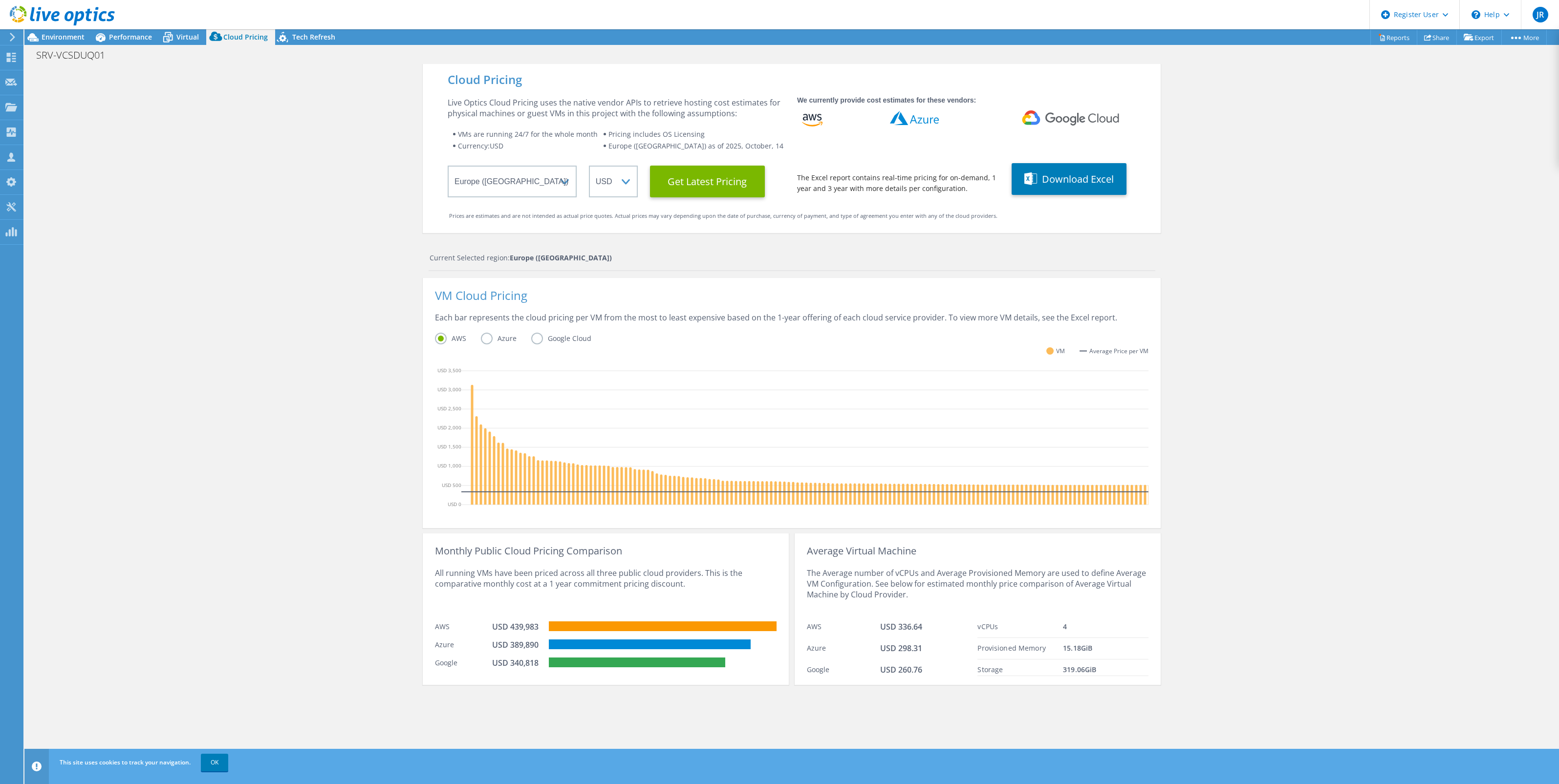
drag, startPoint x: 62, startPoint y: 191, endPoint x: 59, endPoint y: 162, distance: 29.2
click at [62, 182] on div "Cloud Pricing Live Optics Cloud Pricing uses the native vendor APIs to retrieve…" at bounding box center [792, 456] width 1535 height 784
click at [62, 38] on span "Environment" at bounding box center [63, 36] width 43 height 9
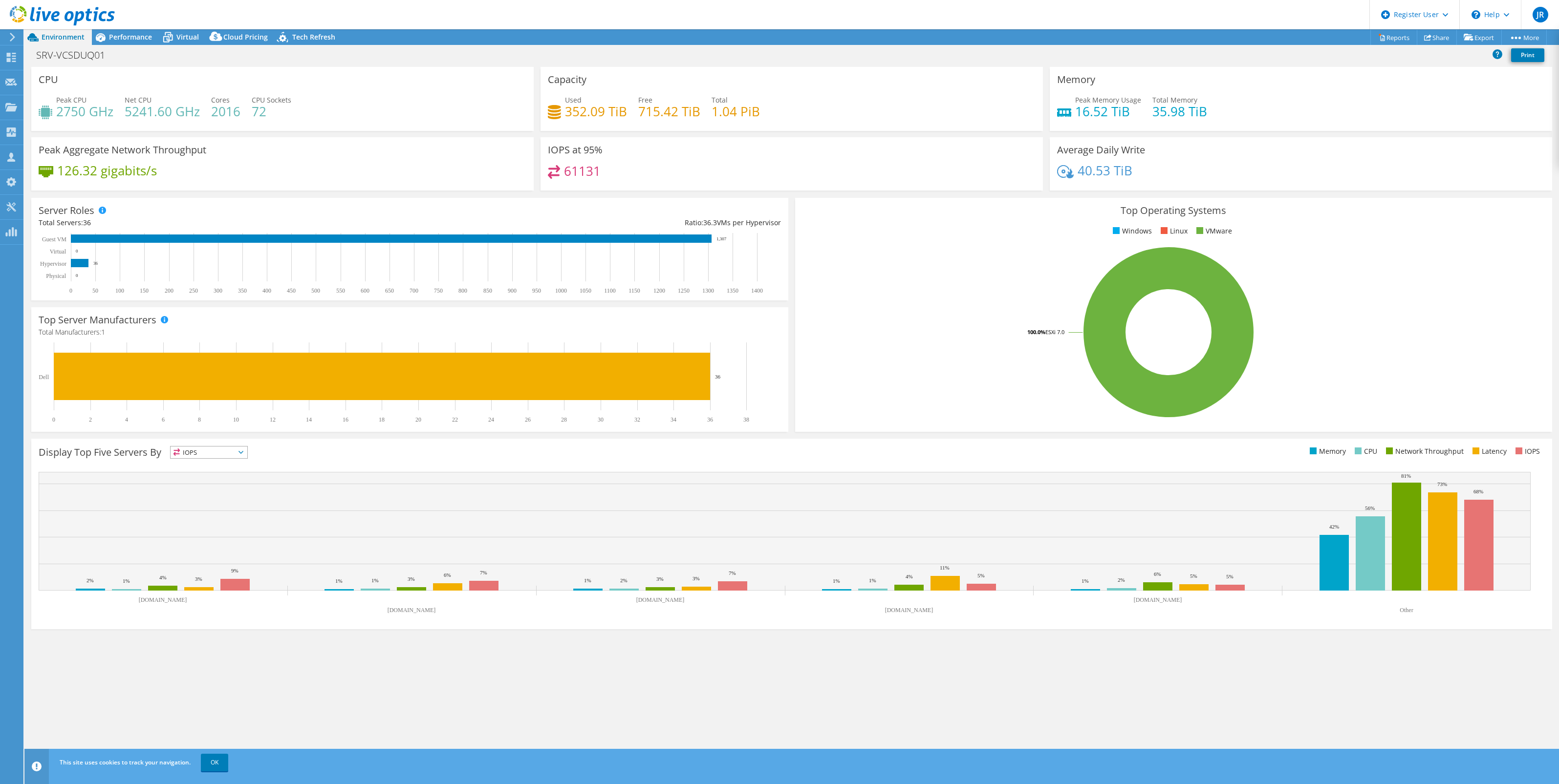
click at [420, 181] on div "126.32 gigabits/s" at bounding box center [283, 175] width 488 height 21
click at [481, 130] on div "CPU Peak CPU 2750 GHz Net CPU 5241.60 GHz Cores 2016 CPU Sockets 72" at bounding box center [283, 99] width 502 height 64
click at [502, 123] on div "Peak CPU 2750 GHz Net CPU 5241.60 GHz Cores 2016 CPU Sockets 72" at bounding box center [283, 111] width 488 height 31
